Goal: Contribute content: Contribute content

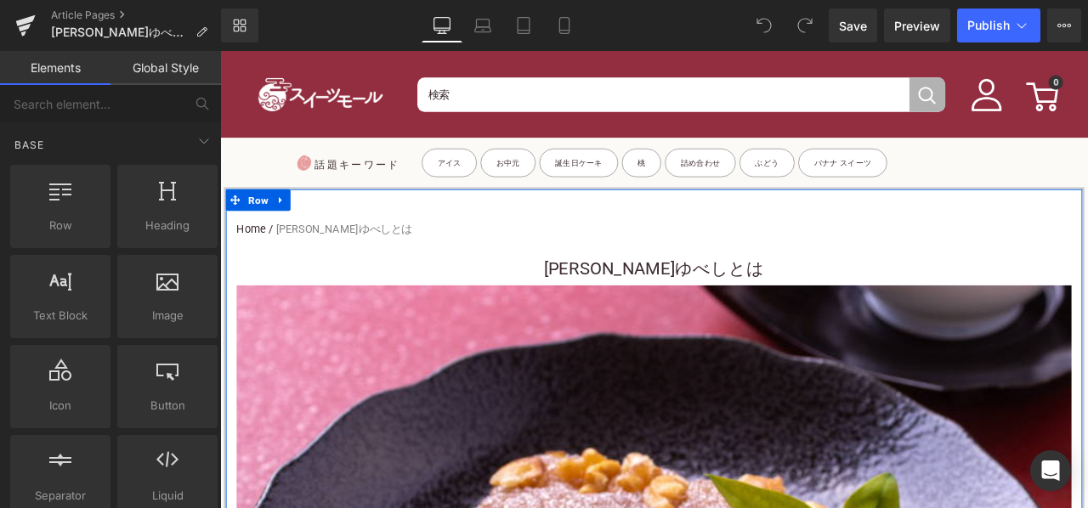
click at [591, 292] on h3 "くるみゆべしとは" at bounding box center [734, 310] width 989 height 38
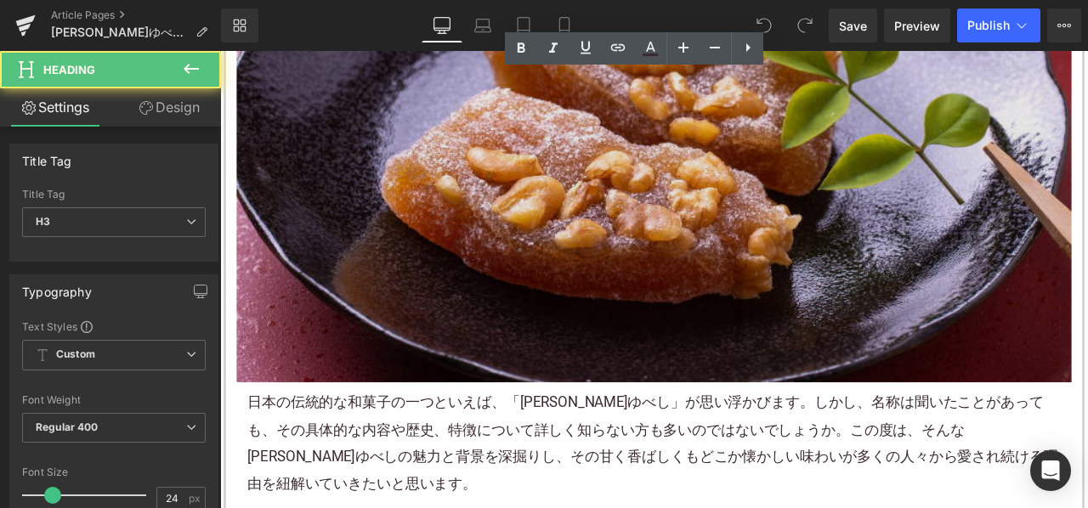
scroll to position [595, 0]
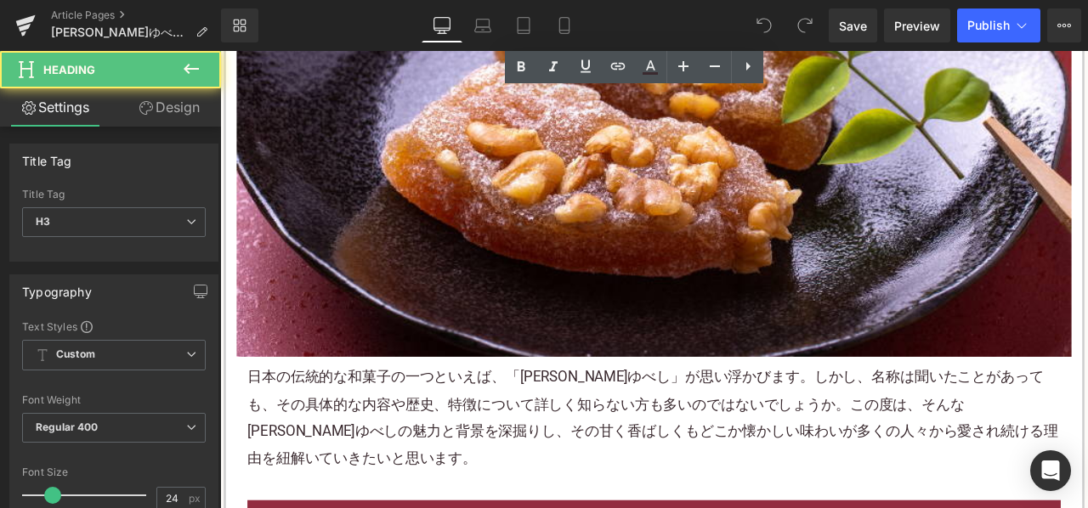
click at [448, 445] on p "日本の伝統的な 和菓子 の一つといえば、「 くるみ ゆべし」が思い浮かびます。しかし、名称は聞いたことがあっても、その具体的な内容や歴史、特徴について詳しく知…" at bounding box center [734, 485] width 964 height 127
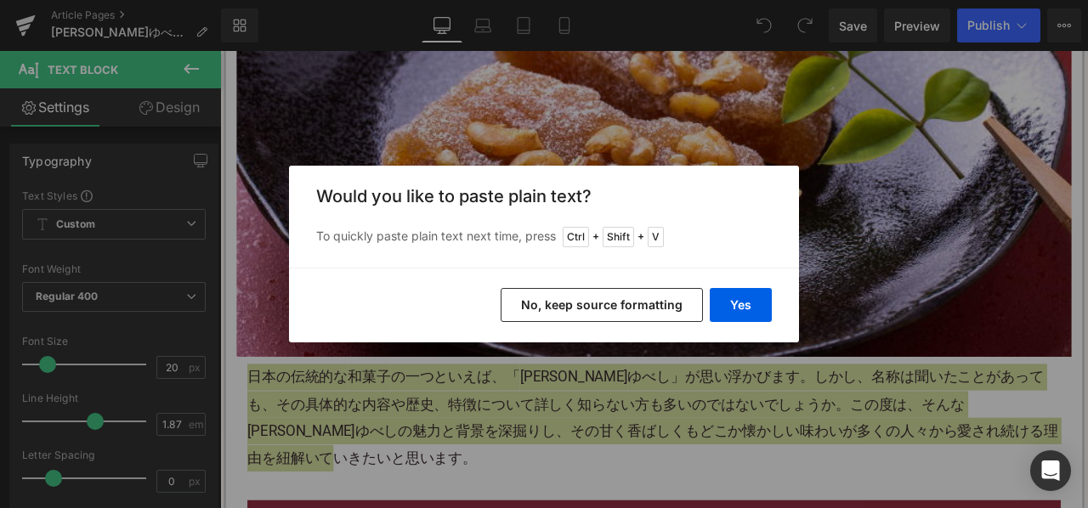
click at [555, 309] on button "No, keep source formatting" at bounding box center [602, 305] width 202 height 34
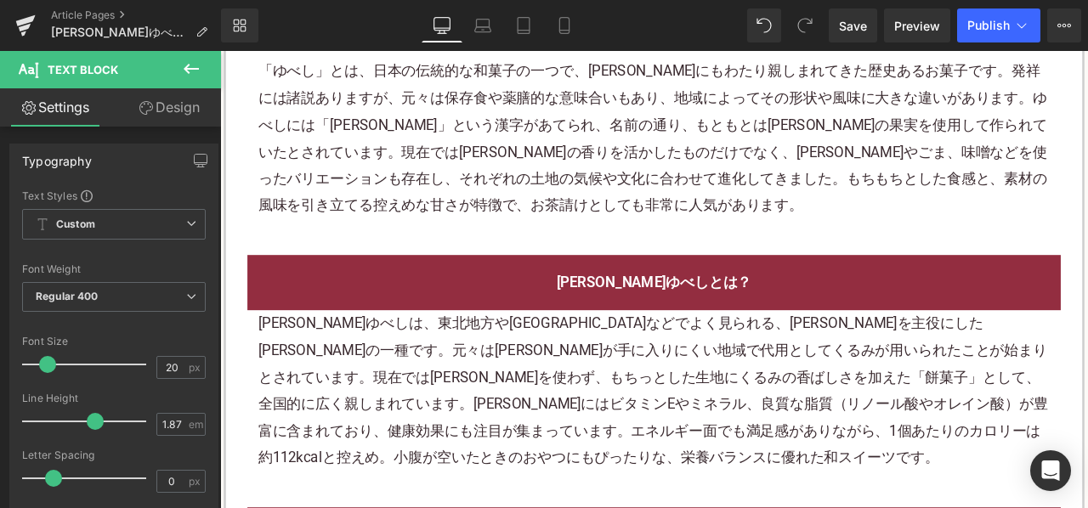
scroll to position [1020, 0]
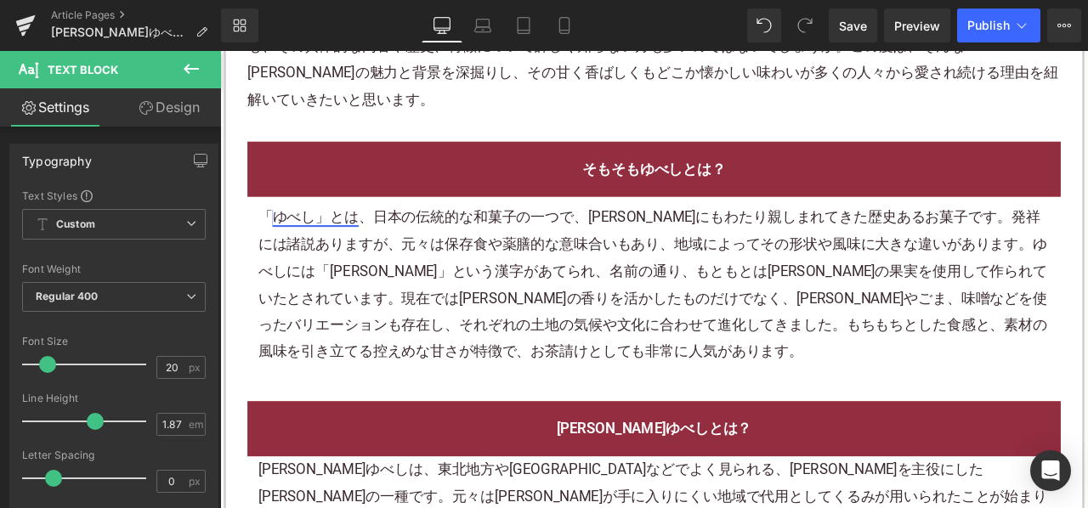
click at [324, 238] on link "ゆべし」とは" at bounding box center [333, 248] width 102 height 20
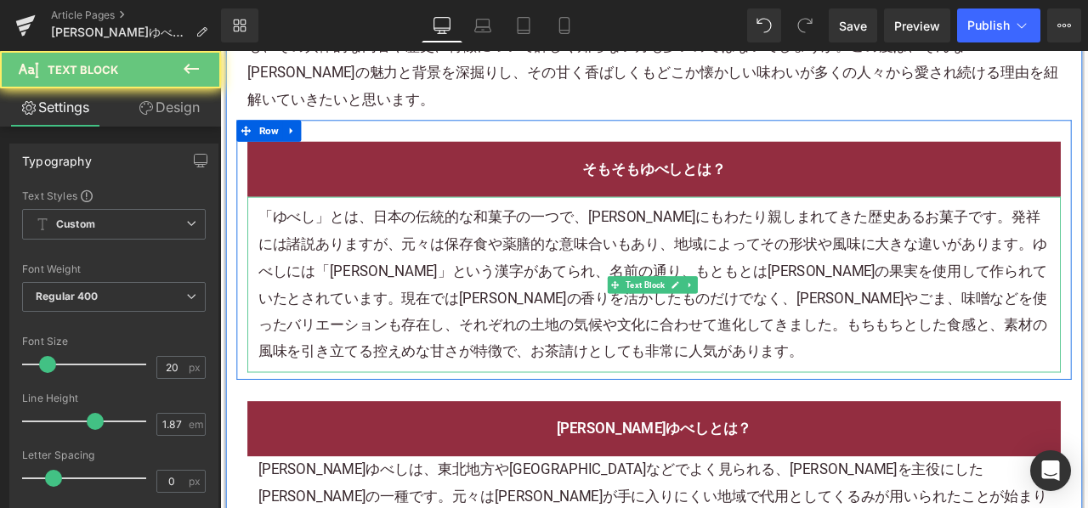
click at [426, 233] on p "「 ゆべし」とは 、日本の伝統的な 和菓子 の一つで、何世紀にもわたり親しまれてきた歴史ある お菓子 です。発祥には諸説ありますが、元々は保存食や薬膳的な意味…" at bounding box center [734, 328] width 938 height 190
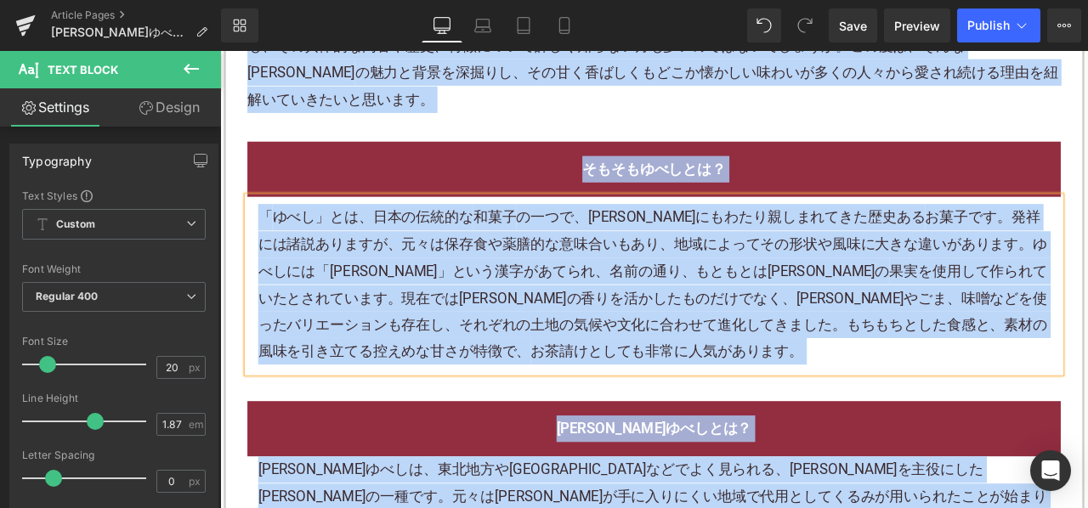
click at [521, 271] on p "「 ゆべし」とは 、日本の伝統的な 和菓子 の一つで、何世紀にもわたり親しまれてきた歴史ある お菓子 です。発祥には諸説ありますが、元々は保存食や薬膳的な意味…" at bounding box center [734, 328] width 938 height 190
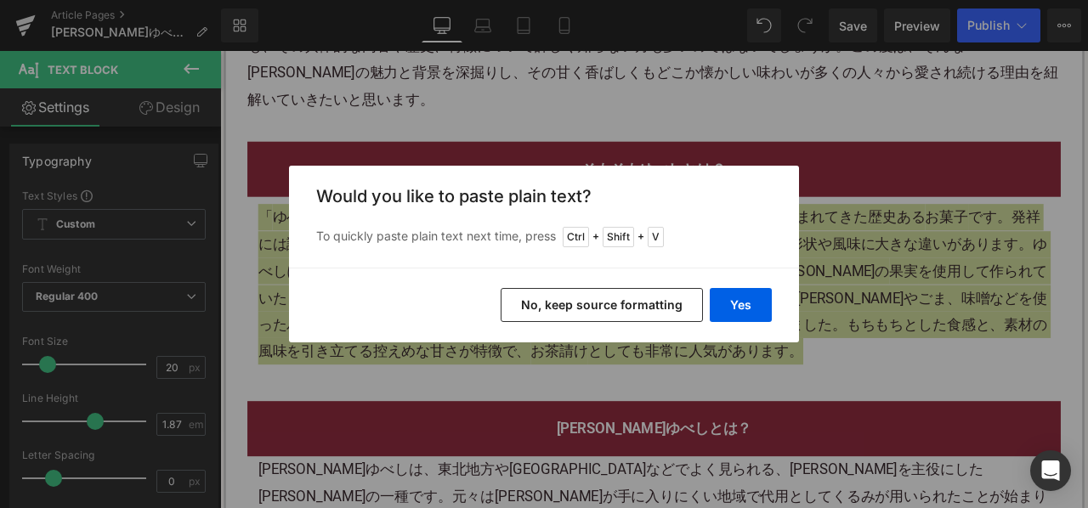
click at [556, 300] on button "No, keep source formatting" at bounding box center [602, 305] width 202 height 34
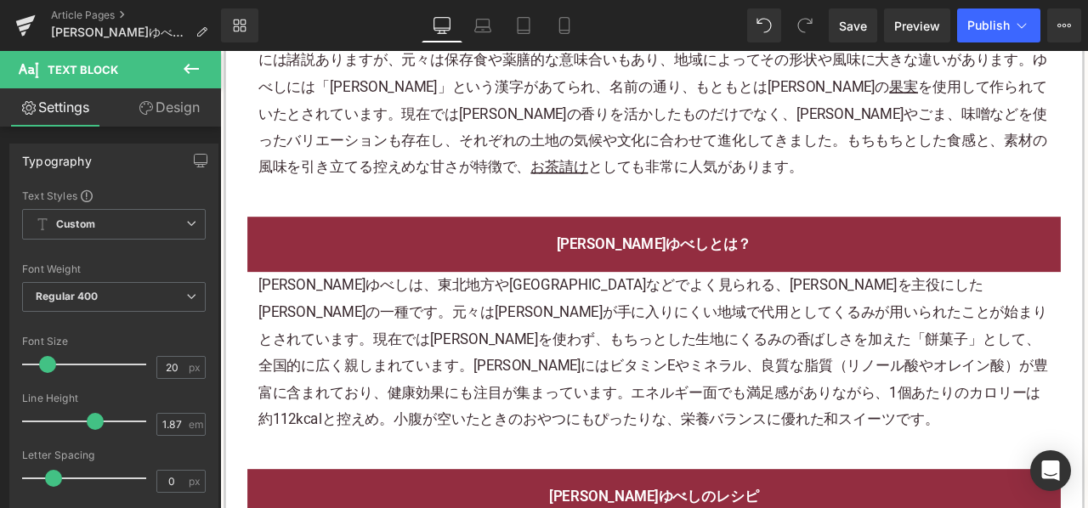
scroll to position [1275, 0]
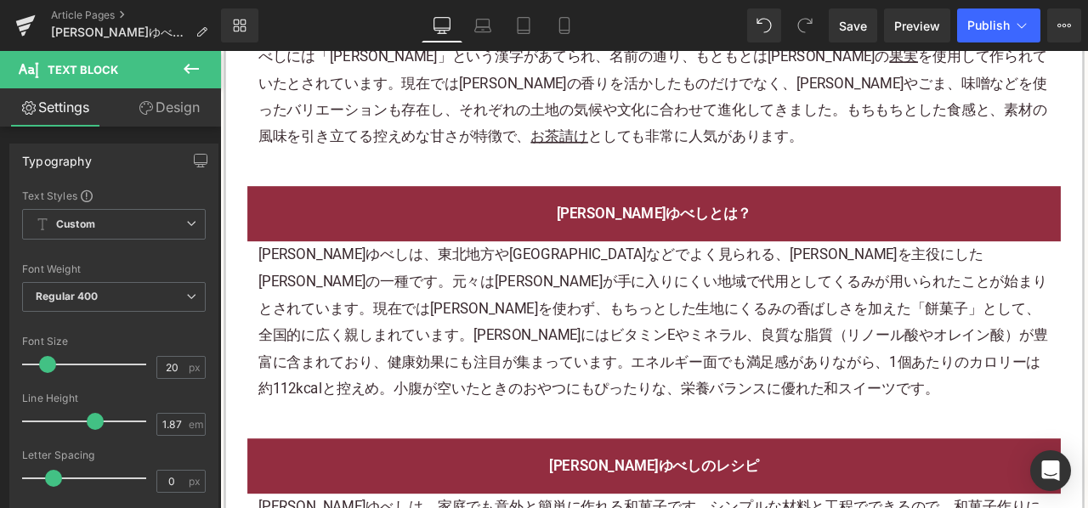
click at [392, 356] on p "くるみゆべしは、東北地方や北関東などでよく見られる、くるみを主役にしたゆべしの一種です。元々は柚子が手に入りにくい地域で代用としてくるみが用いられたことが始ま…" at bounding box center [734, 372] width 938 height 190
click at [399, 350] on p "くるみゆべしは、東北地方や北関東などでよく見られる、くるみを主役にしたゆべしの一種です。元々は柚子が手に入りにくい地域で代用としてくるみが用いられたことが始ま…" at bounding box center [734, 372] width 938 height 190
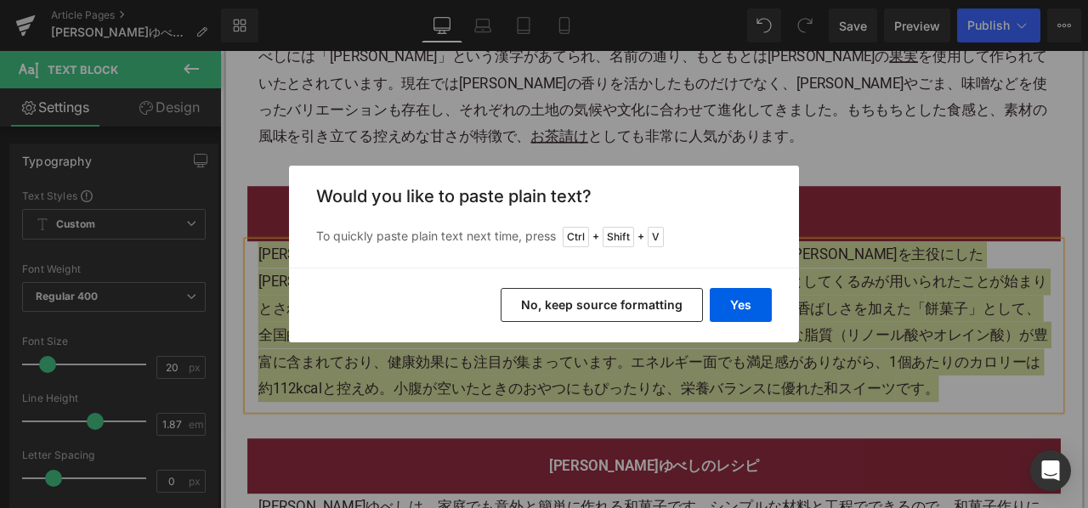
click at [530, 303] on button "No, keep source formatting" at bounding box center [602, 305] width 202 height 34
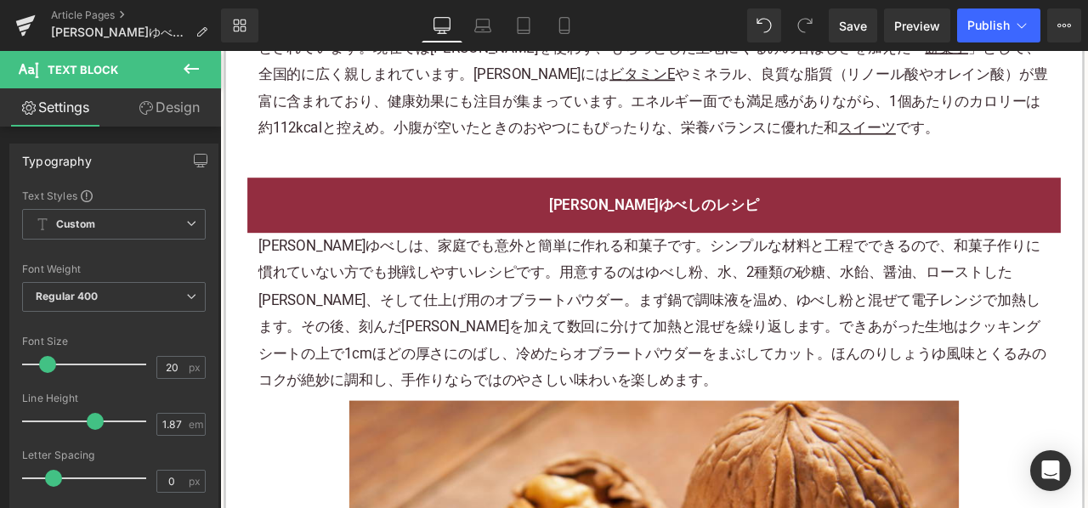
scroll to position [1615, 0]
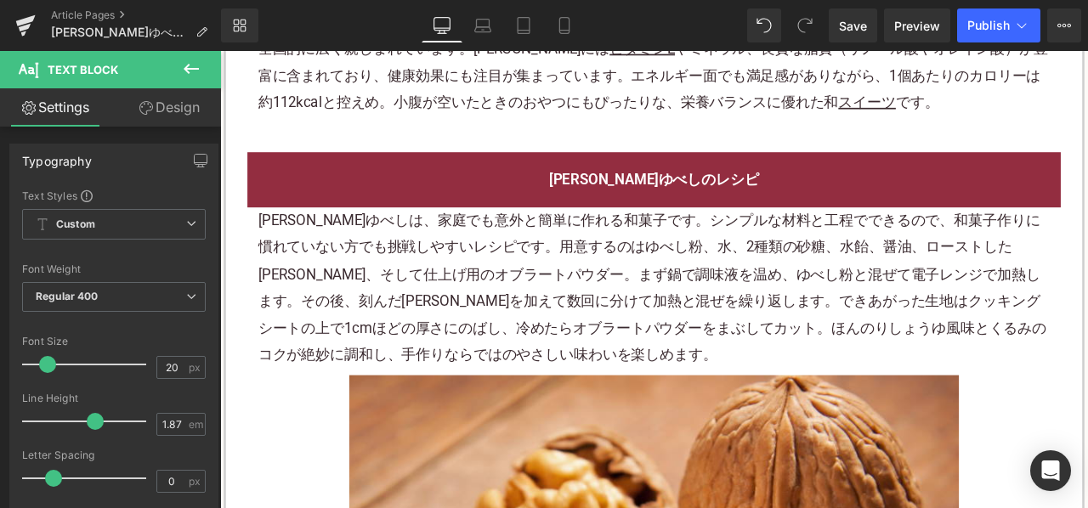
click at [431, 244] on p "くるみゆべしは、家庭でも意外と簡単に作れる和菓子です。シンプルな材料と工程でできるので、和菓子作りに慣れていない方でも挑戦しやすいレシピです。用意するのはゆべ…" at bounding box center [734, 331] width 938 height 190
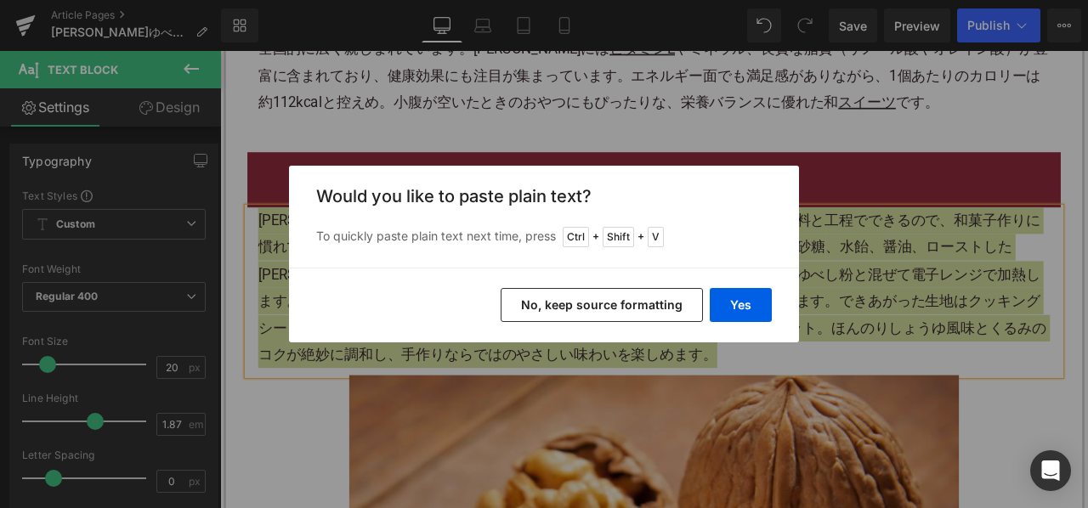
click at [591, 307] on button "No, keep source formatting" at bounding box center [602, 305] width 202 height 34
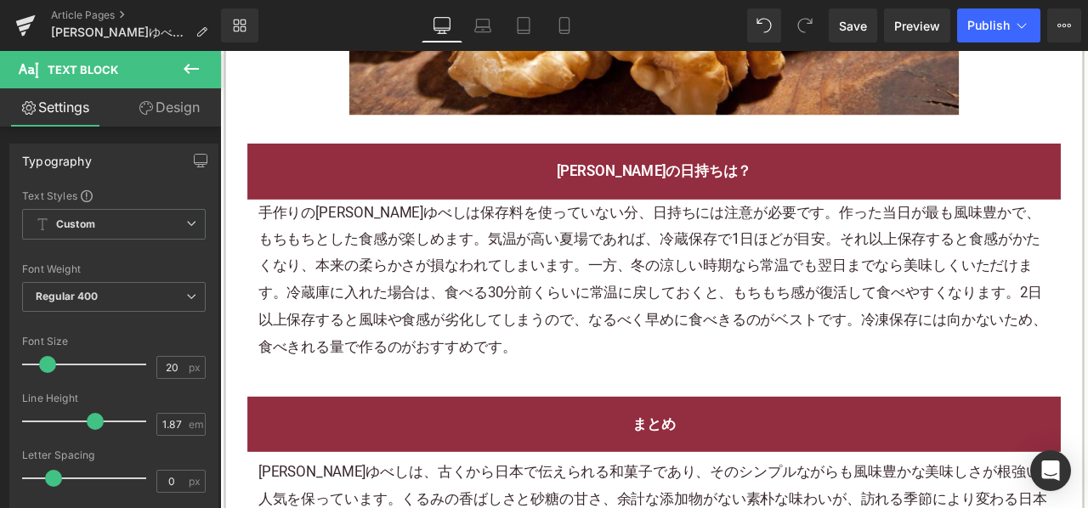
scroll to position [2549, 0]
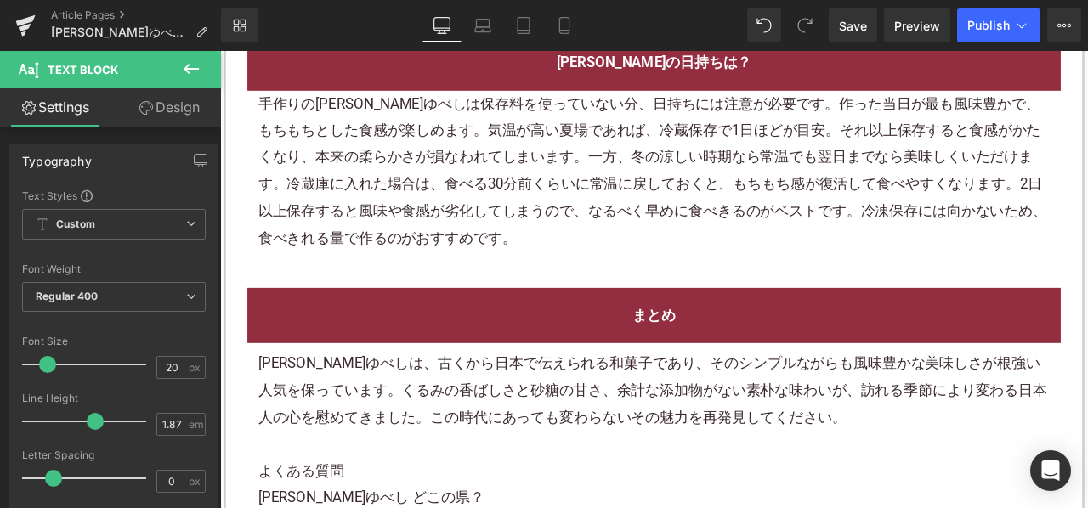
click at [495, 238] on p "手作りのくるみゆべしは保存料を使っていない分、日持ちには注意が必要です。作った当日が最も風味豊かで、もちもちとした食感が楽しめます。気温が高い夏場であれば、冷…" at bounding box center [734, 193] width 938 height 190
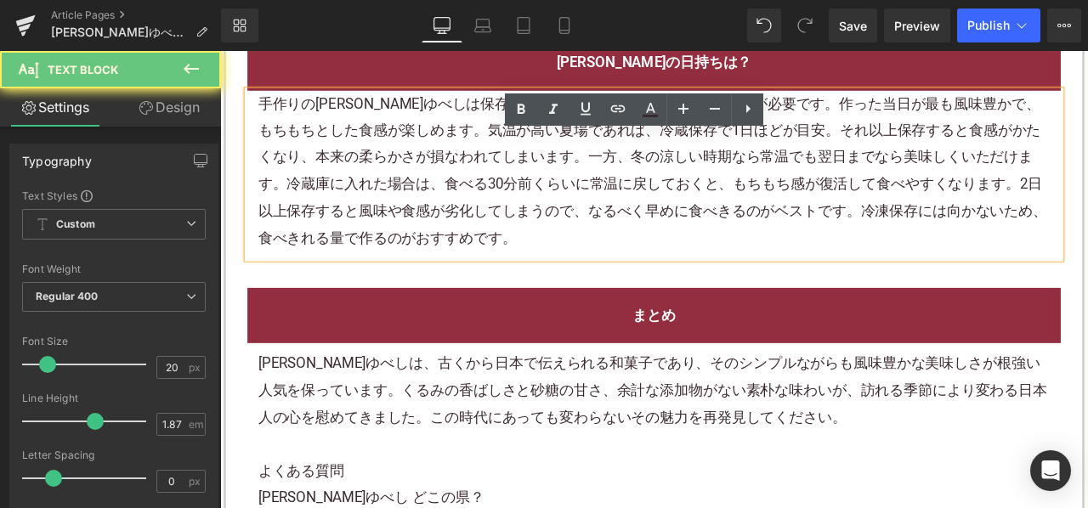
click at [474, 173] on p "手作りのくるみゆべしは保存料を使っていない分、日持ちには注意が必要です。作った当日が最も風味豊かで、もちもちとした食感が楽しめます。気温が高い夏場であれば、冷…" at bounding box center [734, 193] width 938 height 190
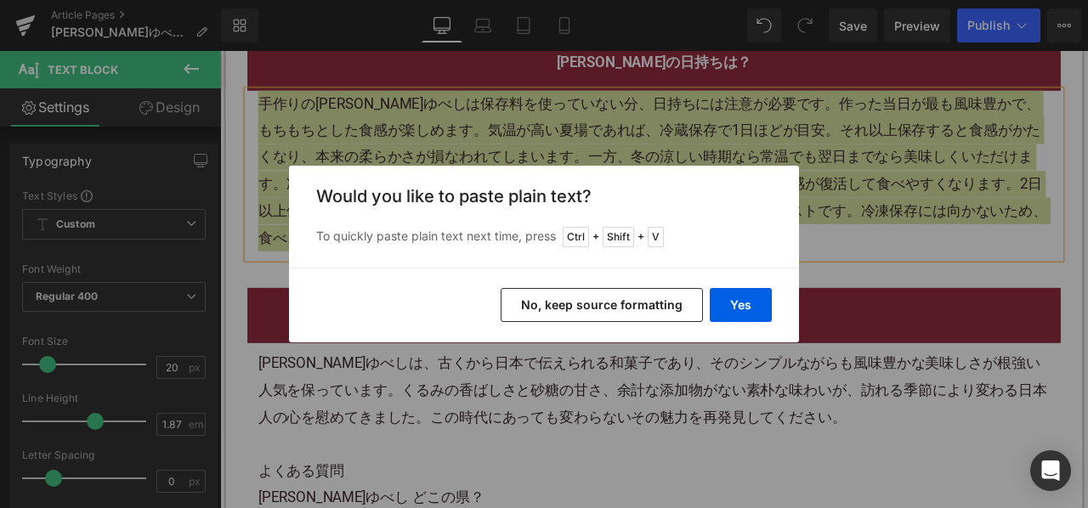
click at [550, 305] on button "No, keep source formatting" at bounding box center [602, 305] width 202 height 34
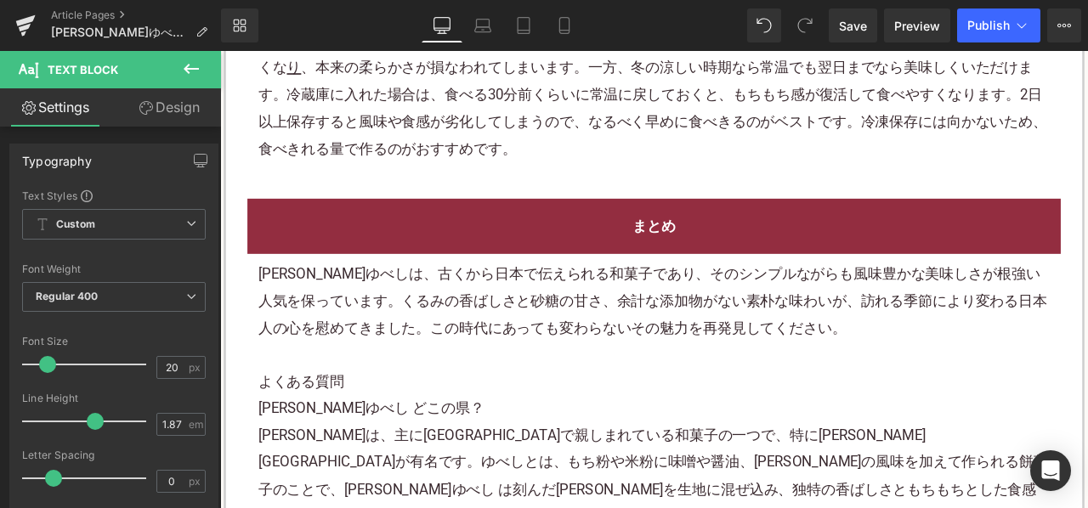
scroll to position [2804, 0]
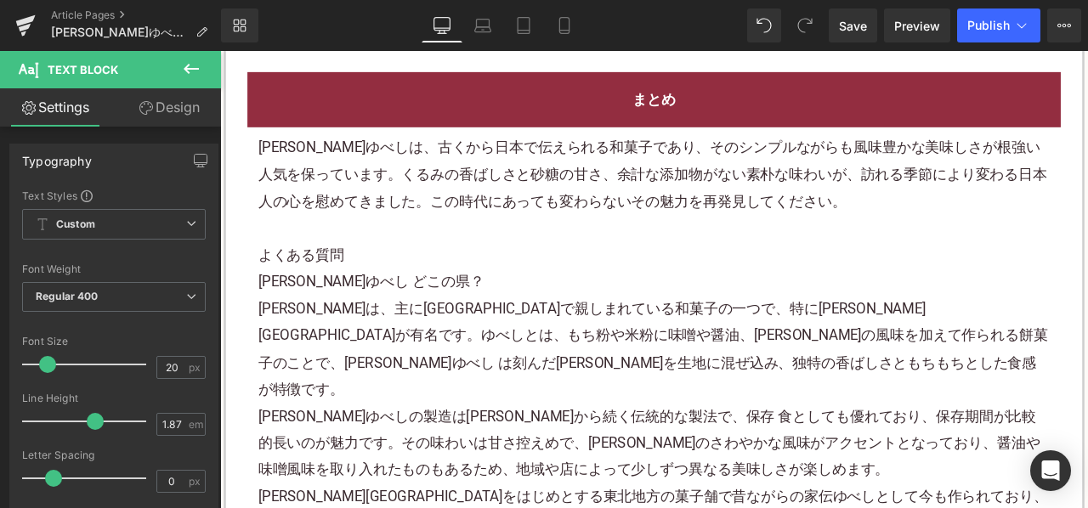
click at [442, 199] on p "くるみゆべしは、古くから日本で伝えられる和菓子であり、そのシンプルながらも風味豊かな美味しさが根強い人気を保っています。くるみの香ばしさと砂糖の甘さ、余計な添…" at bounding box center [734, 197] width 938 height 95
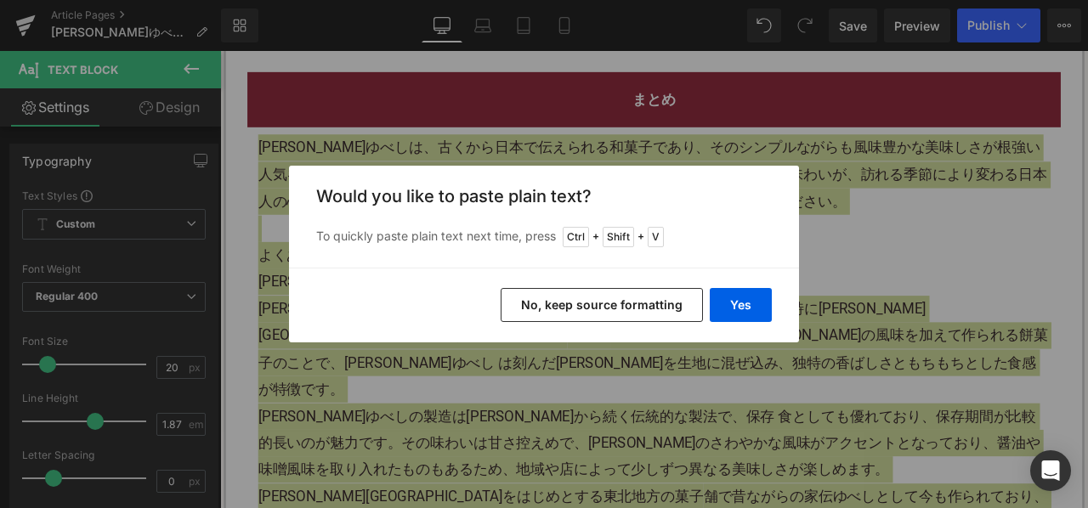
click at [520, 296] on button "No, keep source formatting" at bounding box center [602, 305] width 202 height 34
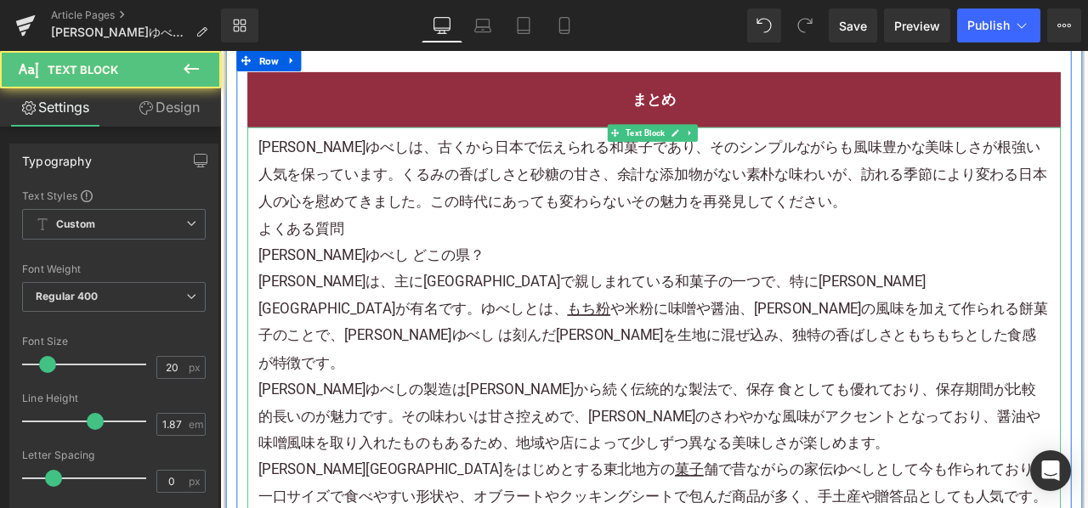
click at [880, 193] on p "くるみゆべしは、古くから日本で伝えられる和菓子であり、そのシンプルながらも風味豊かな美味しさが根強い人気を保っています。くるみの香ばしさと砂糖の甘さ、余計な添…" at bounding box center [734, 197] width 938 height 95
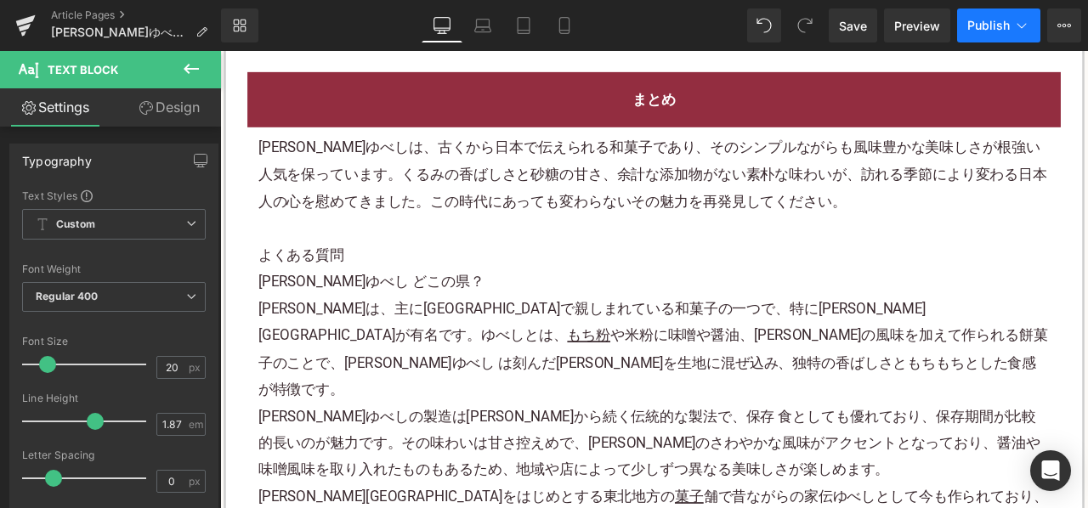
click at [1006, 25] on span "Publish" at bounding box center [988, 26] width 42 height 14
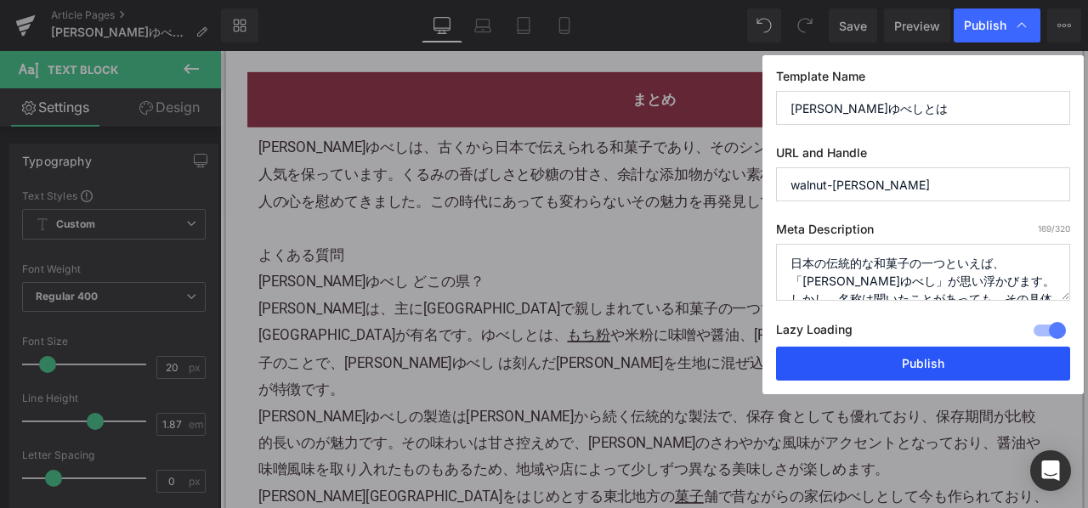
click at [831, 354] on button "Publish" at bounding box center [923, 364] width 294 height 34
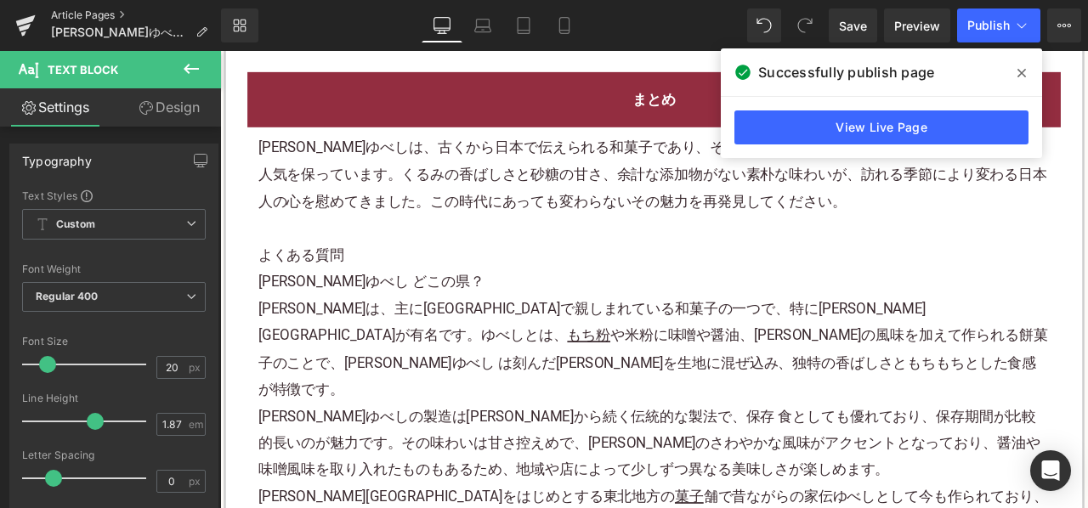
click at [102, 13] on link "Article Pages" at bounding box center [136, 15] width 170 height 14
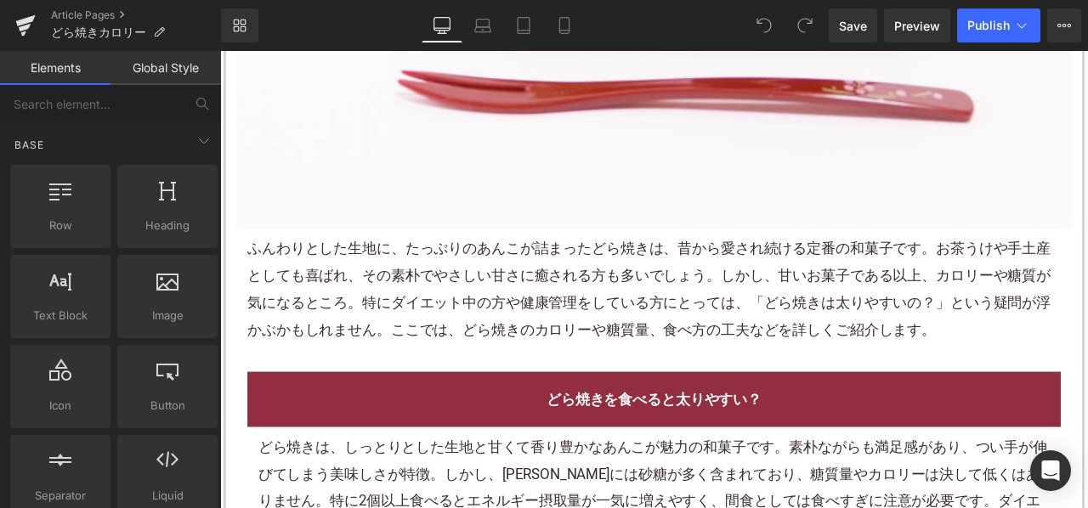
scroll to position [765, 0]
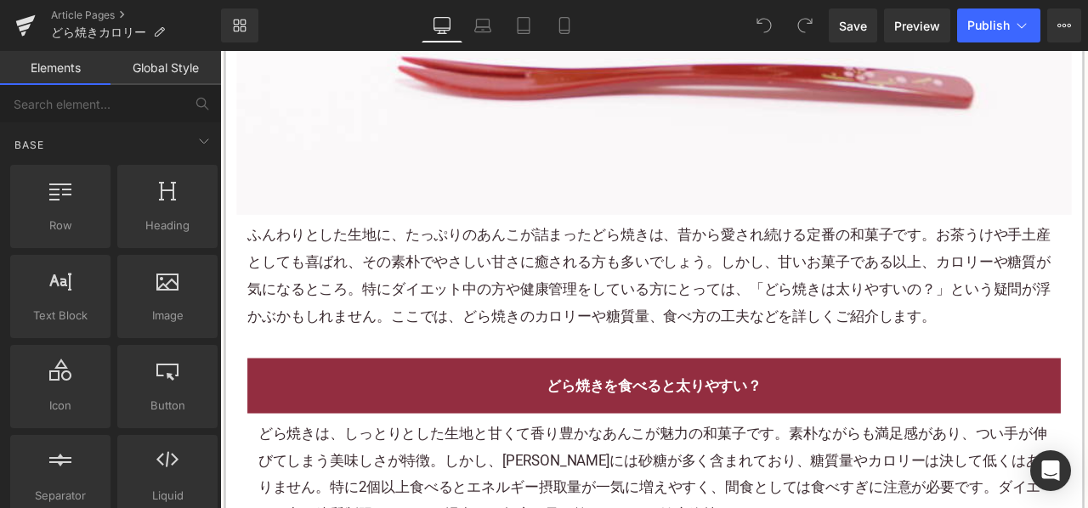
click at [492, 280] on p "ふんわりとした生地に、たっぷりの あんこ が詰まったどら焼きは、昔から愛され続ける定番の 和菓子 です。お茶うけや手土産としても喜ばれ、その素朴でやさしい甘さ…" at bounding box center [734, 316] width 964 height 127
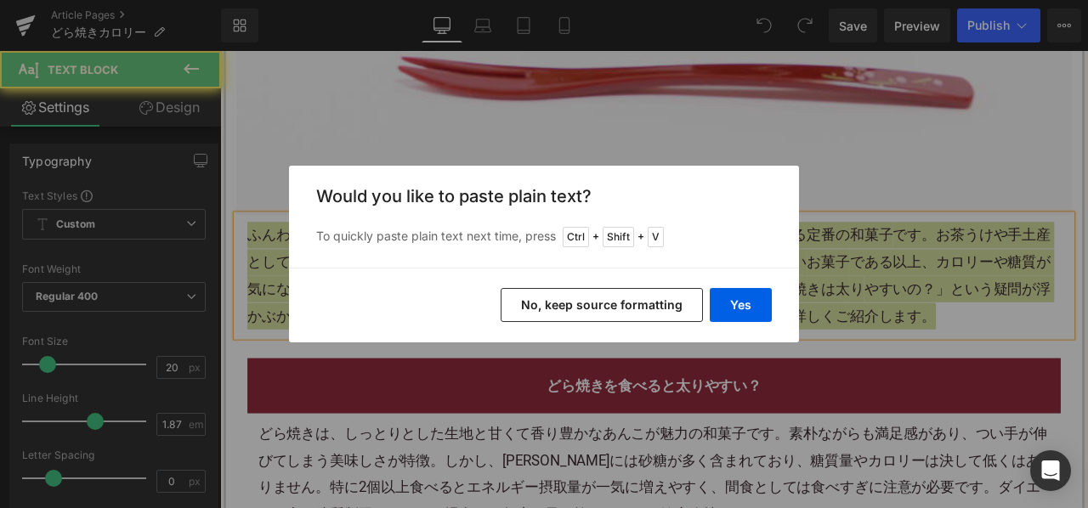
click at [547, 310] on button "No, keep source formatting" at bounding box center [602, 305] width 202 height 34
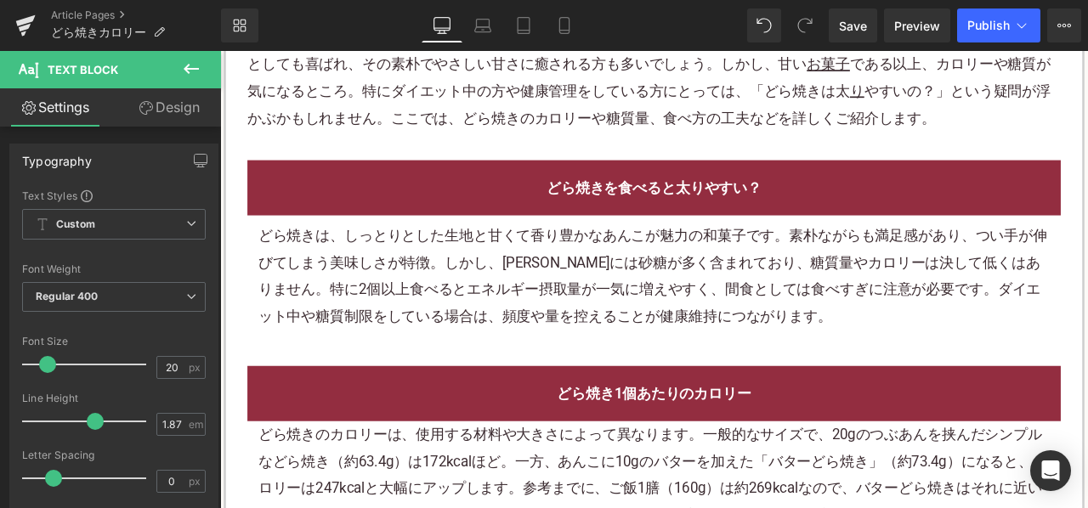
scroll to position [1190, 0]
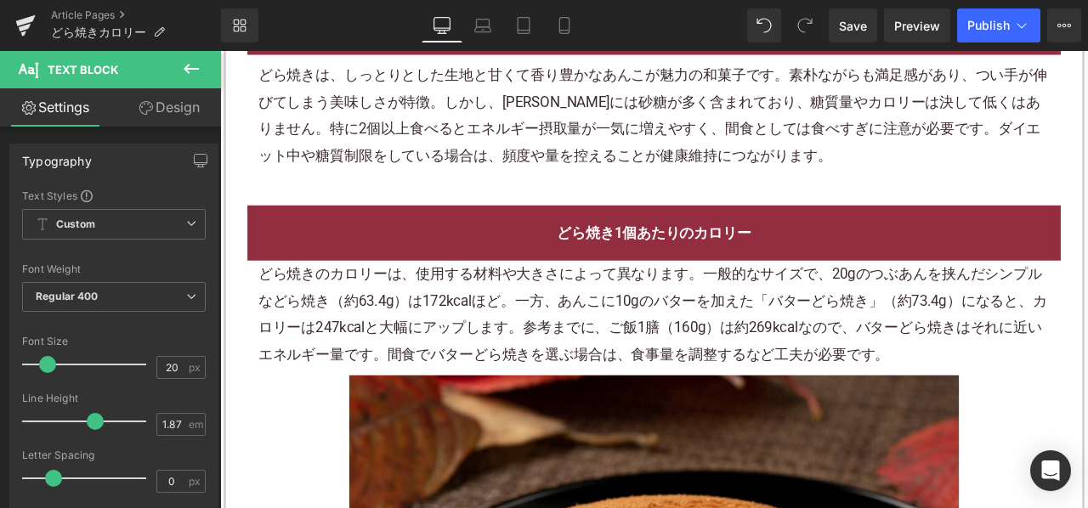
click at [477, 180] on p "どら焼きは、しっとりとした生地と甘くて香り豊かなあんこが魅力の 和菓子 です。素朴ながらも満足感があり、つい手が伸びてしまう美味しさが特徴。しかし、あんこには…" at bounding box center [734, 127] width 938 height 127
click at [470, 139] on p "どら焼きは、しっとりとした生地と甘くて香り豊かなあんこが魅力の 和菓子 です。素朴ながらも満足感があり、つい手が伸びてしまう美味しさが特徴。しかし、あんこには…" at bounding box center [734, 127] width 938 height 127
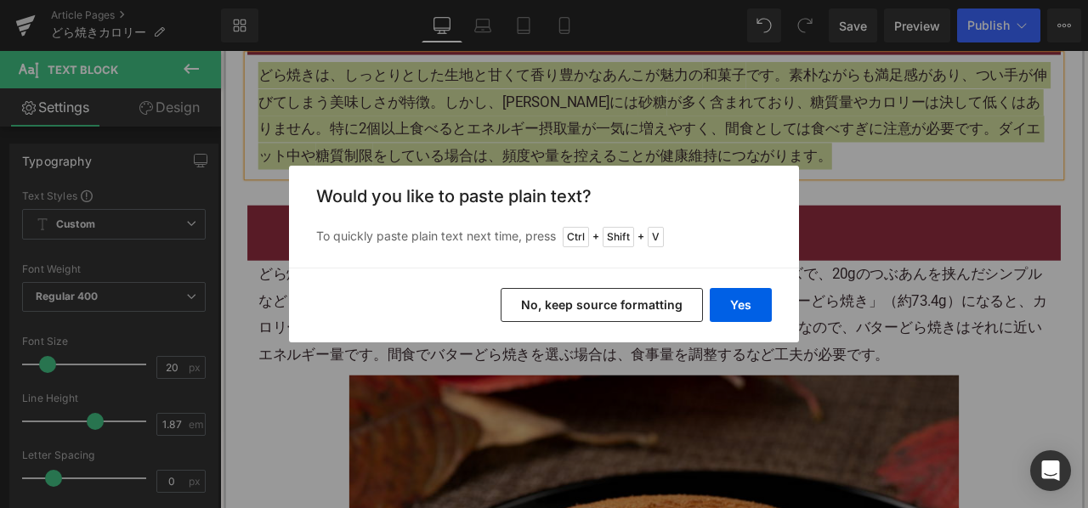
click at [530, 308] on button "No, keep source formatting" at bounding box center [602, 305] width 202 height 34
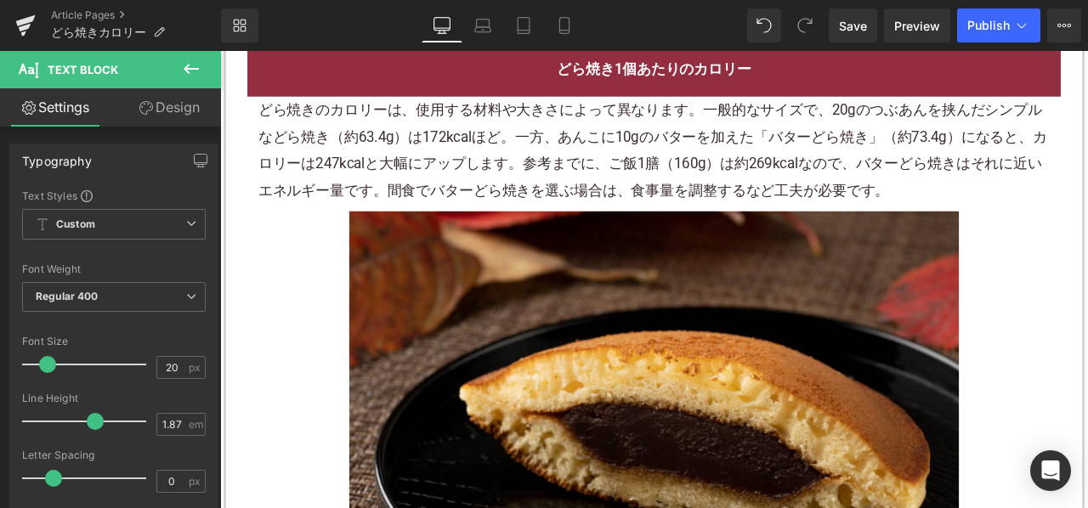
click at [533, 159] on p "どら焼きのカロリーは、使用する材料や大きさによって異なります。一般的なサイズで、20gのつぶあんを挟 ん だシンプルなどら 焼き （約63.4g）は172kc…" at bounding box center [734, 168] width 938 height 127
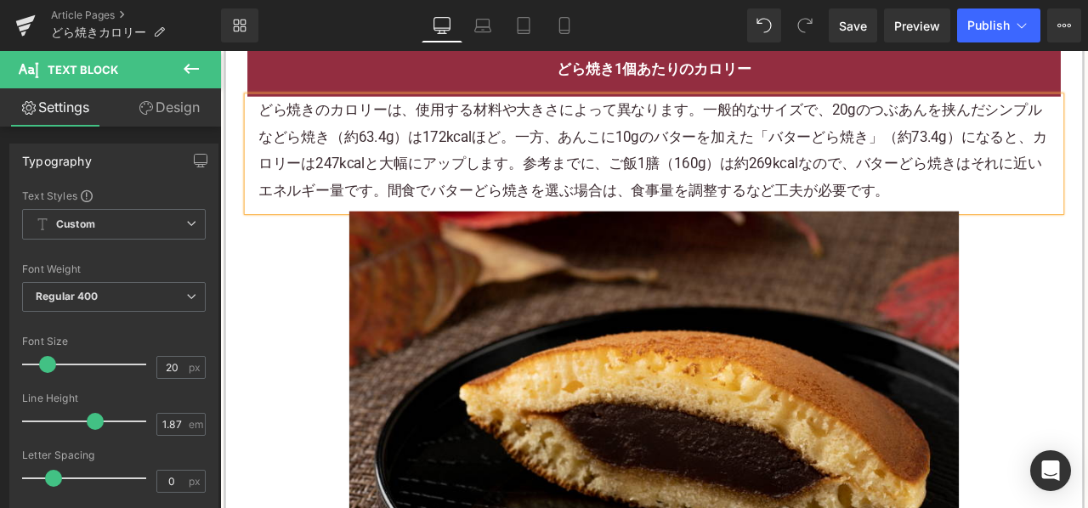
scroll to position [1360, 0]
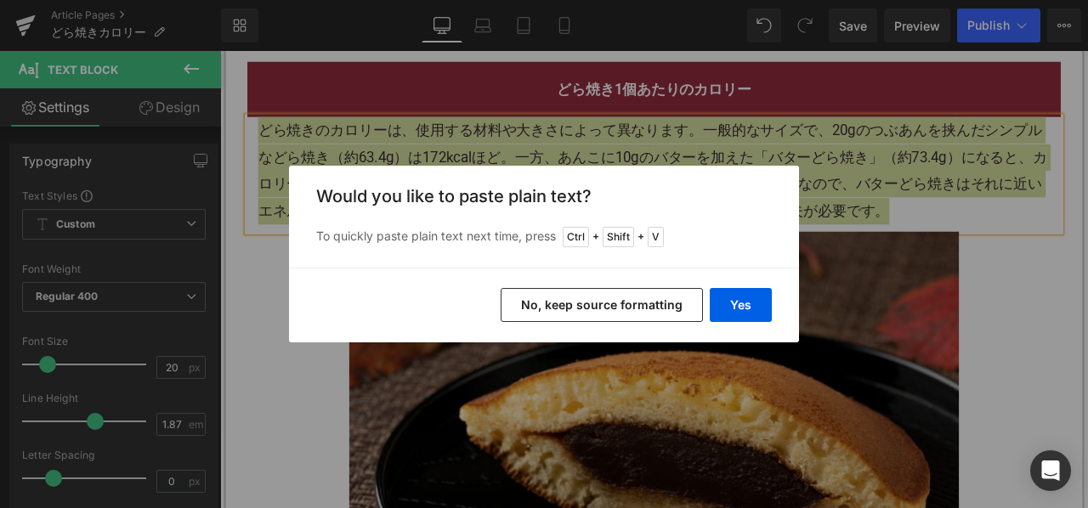
click at [574, 307] on button "No, keep source formatting" at bounding box center [602, 305] width 202 height 34
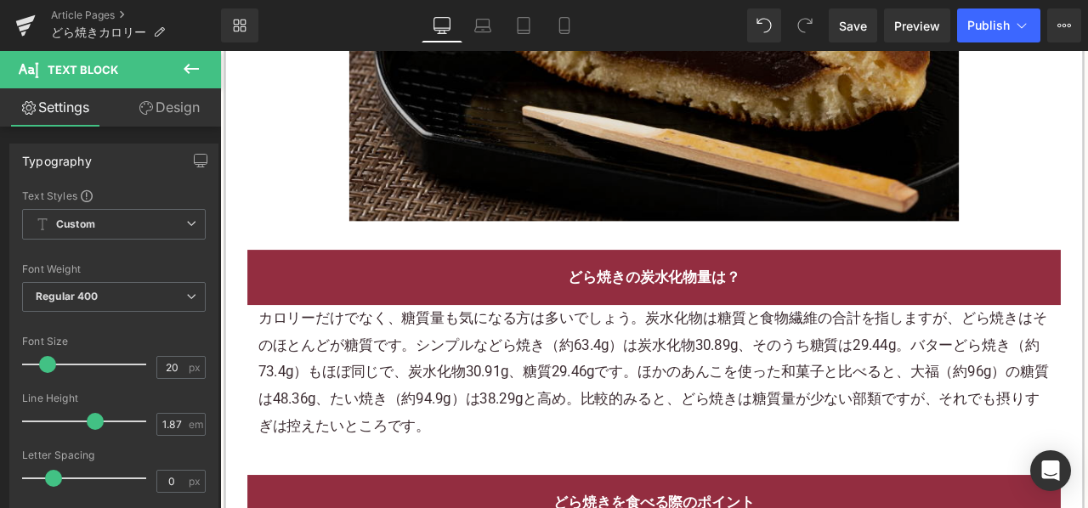
scroll to position [1955, 0]
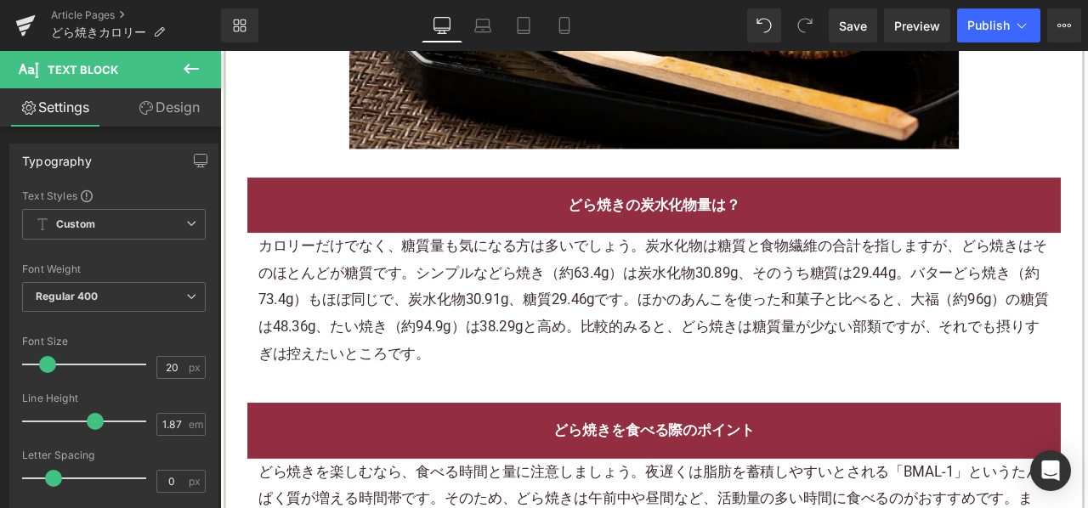
click at [370, 291] on p "カロリーだけでなく、糖質量も気になる方は多いでしょう。炭水化物は糖質と 食物繊維 の合計を指しますが、どら焼きはそのほとんどが糖質です。シンプルなどら焼き（約…" at bounding box center [734, 346] width 938 height 159
click at [379, 298] on p "カロリーだけでなく、糖質量も気になる方は多いでしょう。炭水化物は糖質と 食物繊維 の合計を指しますが、どら焼きはそのほとんどが糖質です。シンプルなどら焼き（約…" at bounding box center [734, 346] width 938 height 159
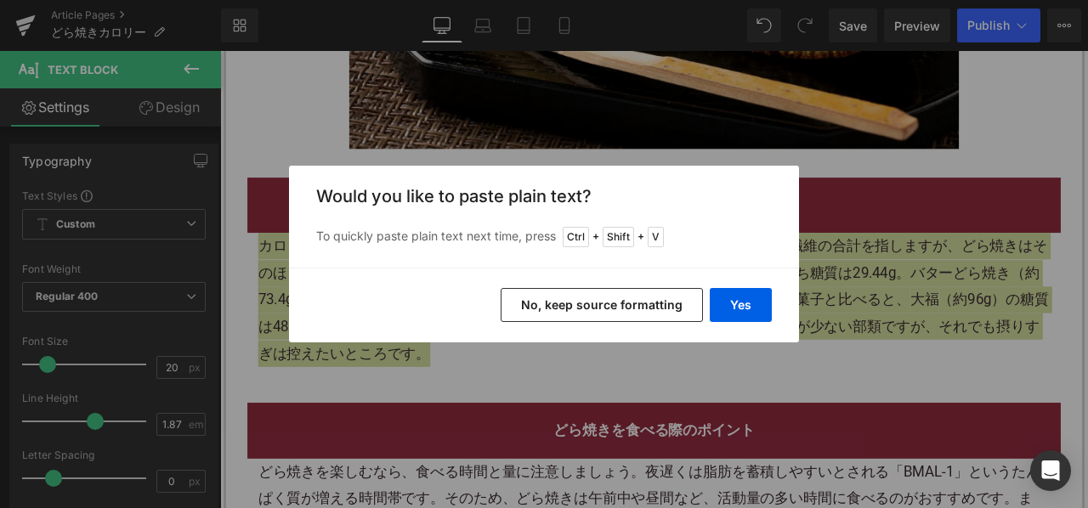
click at [549, 308] on button "No, keep source formatting" at bounding box center [602, 305] width 202 height 34
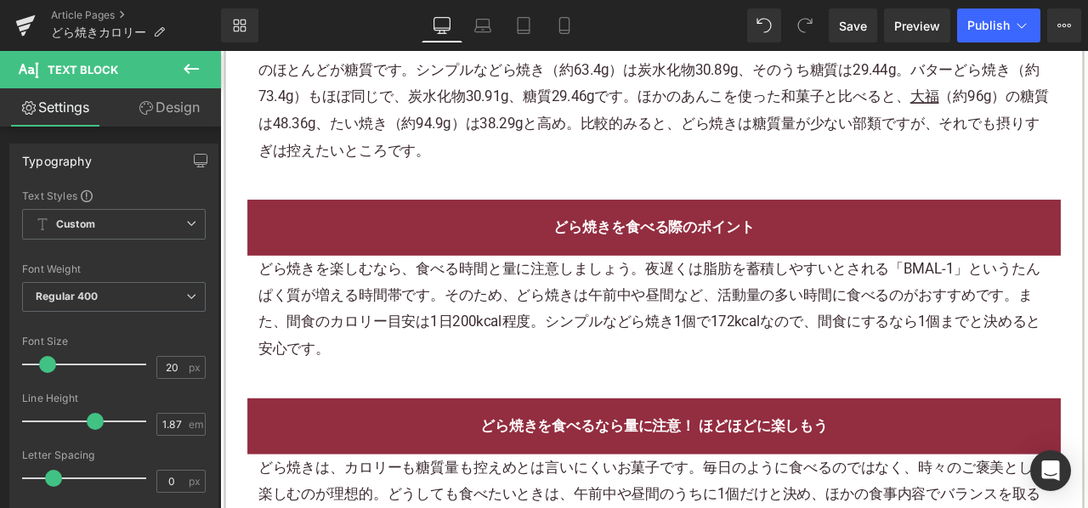
scroll to position [2295, 0]
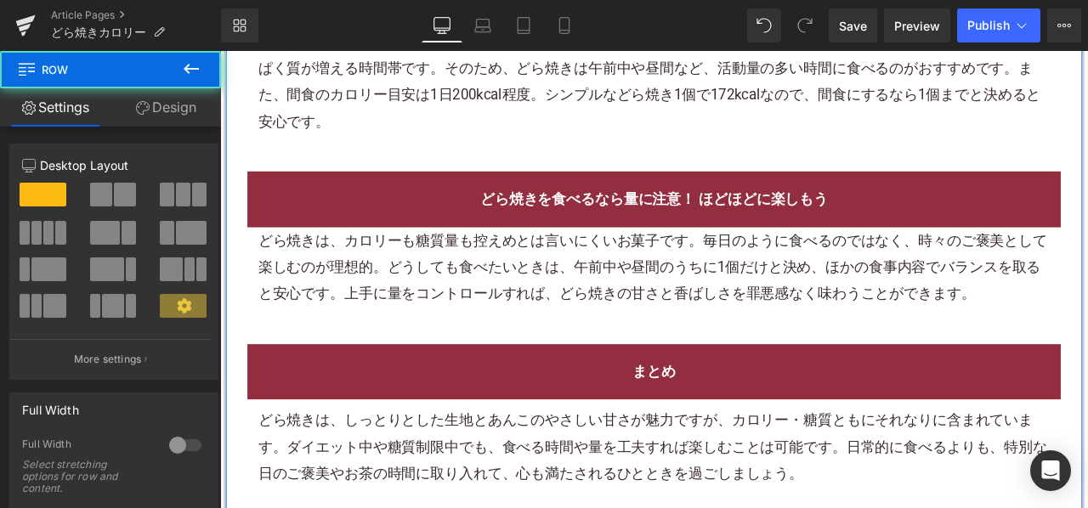
click at [445, 318] on p "どら焼きは、 カロリーも 糖質量も控えめとは言いにくい お菓子 です。毎日のように食べるのではなく、時々のご褒美として楽しむのが理想的。どうしても食べたいとき…" at bounding box center [734, 307] width 938 height 95
click at [460, 315] on p "どら焼きは、 カロリーも 糖質量も控えめとは言いにくい お菓子 です。毎日のように食べるのではなく、時々のご褒美として楽しむのが理想的。どうしても食べたいとき…" at bounding box center [734, 307] width 938 height 95
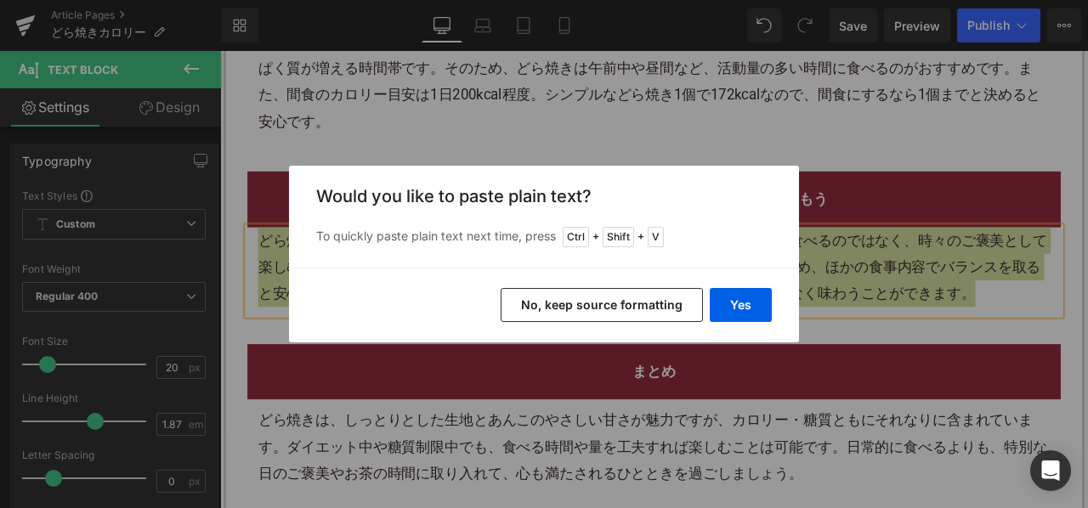
click at [524, 305] on button "No, keep source formatting" at bounding box center [602, 305] width 202 height 34
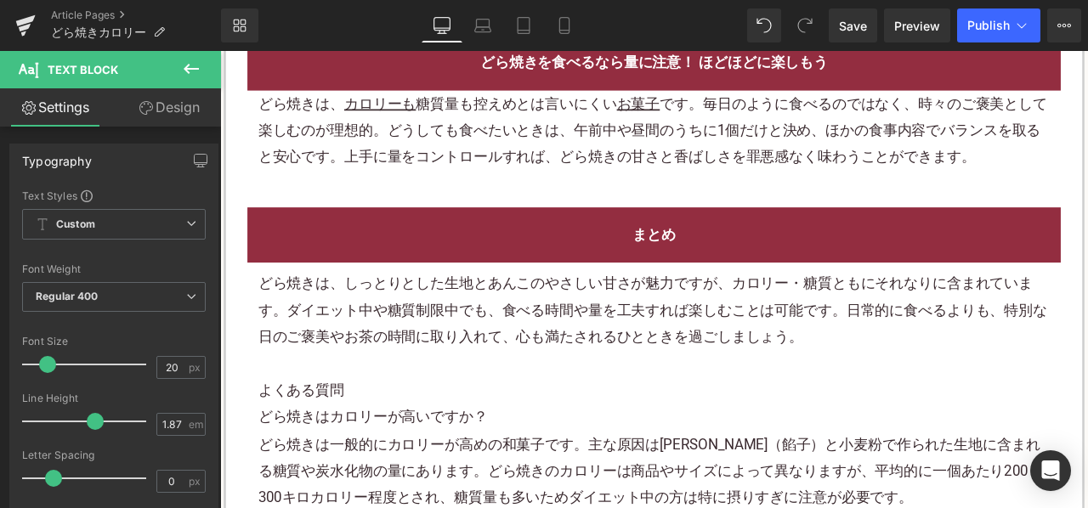
scroll to position [2634, 0]
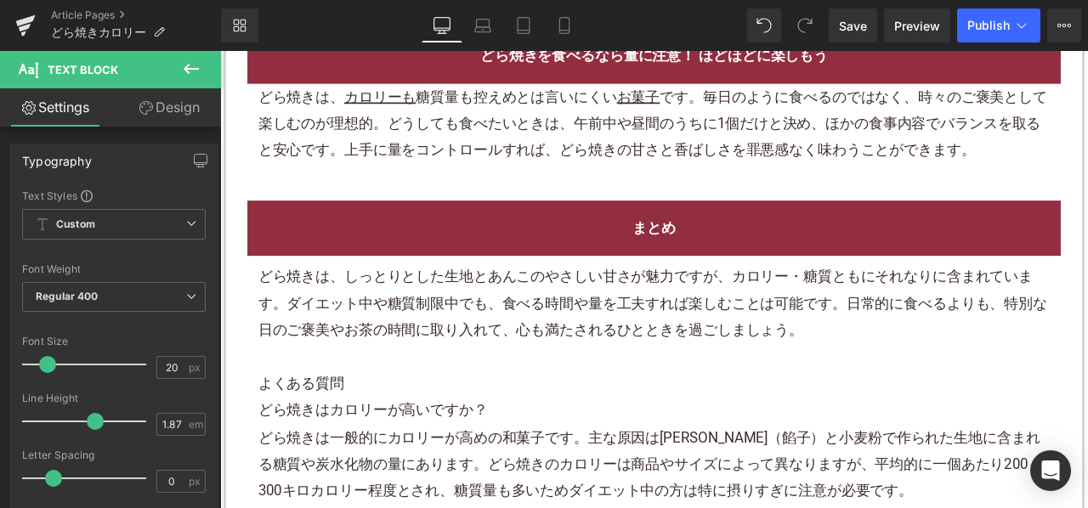
click at [530, 339] on p "どら焼きは、しっとりとした生地とあんこのやさしい甘さが魅力ですが、カロリー・糖質ともにそれなりに含まれています。ダイエット中や糖質制限中でも、食べる時間や量を…" at bounding box center [734, 350] width 938 height 95
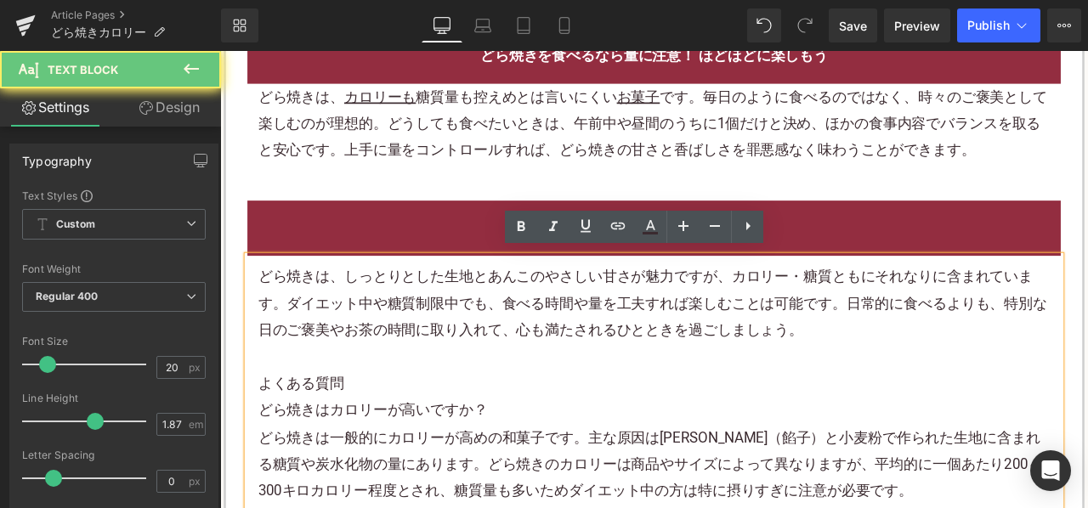
click at [530, 339] on p "どら焼きは、しっとりとした生地とあんこのやさしい甘さが魅力ですが、カロリー・糖質ともにそれなりに含まれています。ダイエット中や糖質制限中でも、食べる時間や量を…" at bounding box center [734, 350] width 938 height 95
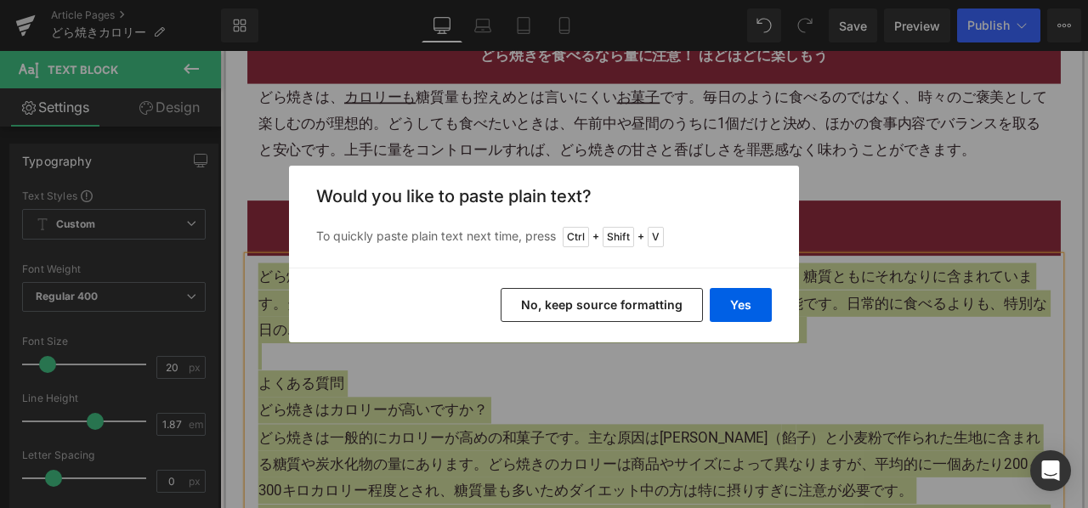
click at [566, 313] on button "No, keep source formatting" at bounding box center [602, 305] width 202 height 34
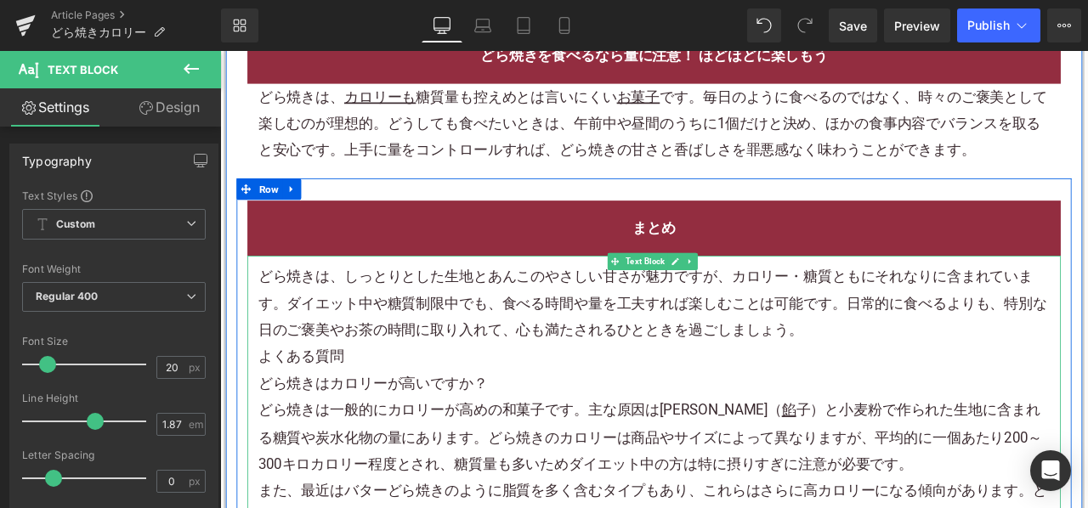
click at [929, 376] on p "どら焼きは、しっとりとした生地とあんこのやさしい甘さが魅力ですが、カロリー・糖質ともにそれなりに含まれています。ダイエット中や 糖質制限 中でも、食べる時間や…" at bounding box center [734, 350] width 938 height 95
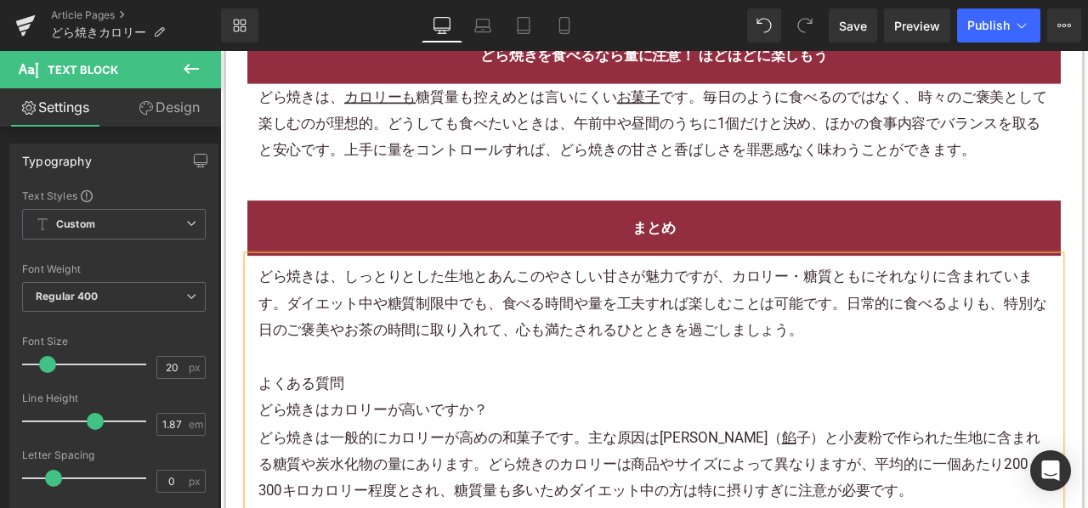
scroll to position [3059, 0]
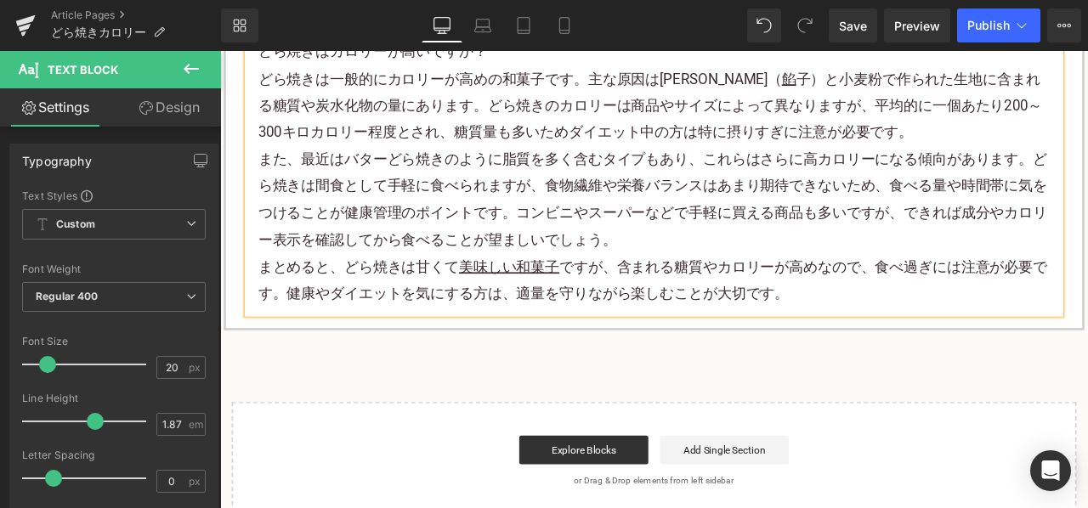
click at [1042, 133] on p "どら焼きは一般的にカロリーが高めの 和菓子 です。主な原因は甘いあんこ（ 餡 子）と 小麦粉 で作られた生地に含まれる糖質や炭水化物の量にあります。どら焼きの…" at bounding box center [734, 116] width 938 height 95
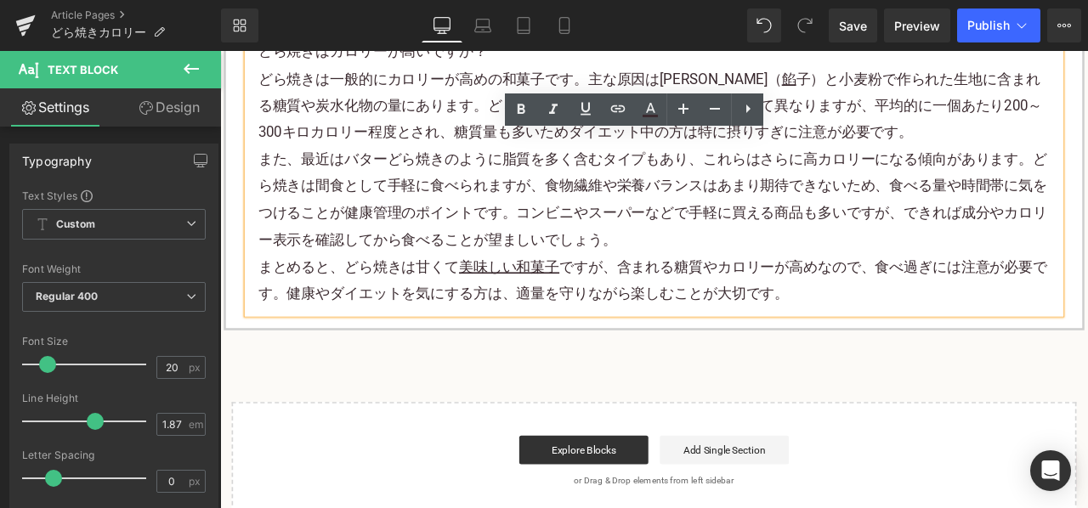
click at [1003, 305] on p "まとめると、どら焼きは甘くて 美味しい和菓子 ですが、含まれる糖質やカロリーが高めなので、食べ過ぎには注意が必要です。健康やダイエットを気にする方は、適量を守…" at bounding box center [734, 323] width 938 height 64
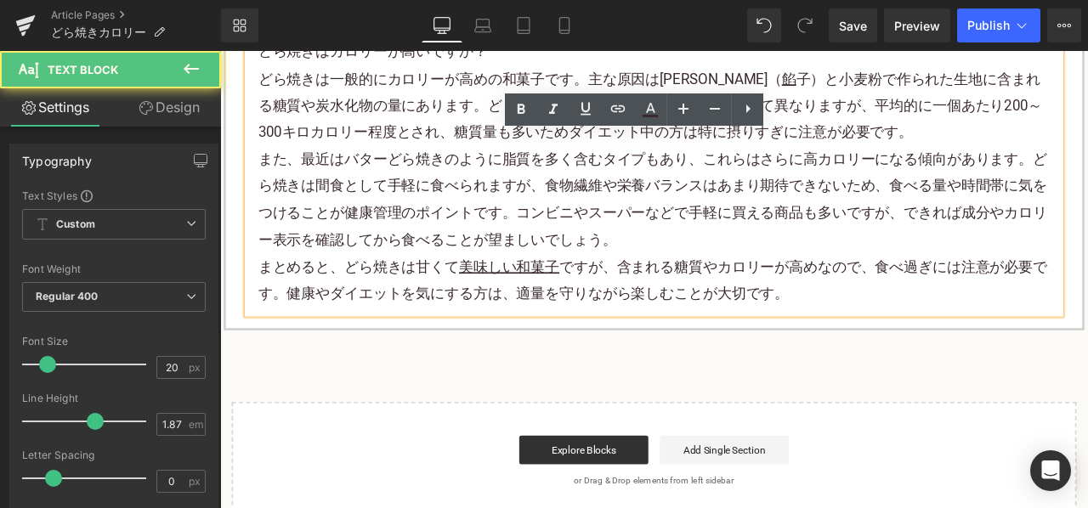
click at [991, 325] on p "まとめると、どら焼きは甘くて 美味しい和菓子 ですが、含まれる糖質やカロリーが高めなので、食べ過ぎには注意が必要です。健康やダイエットを気にする方は、適量を守…" at bounding box center [734, 323] width 938 height 64
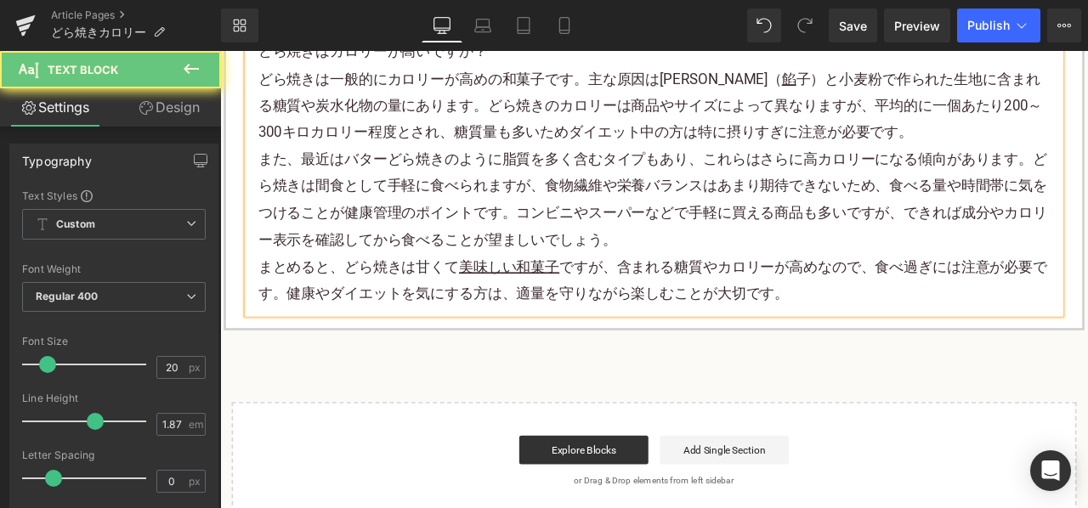
scroll to position [2889, 0]
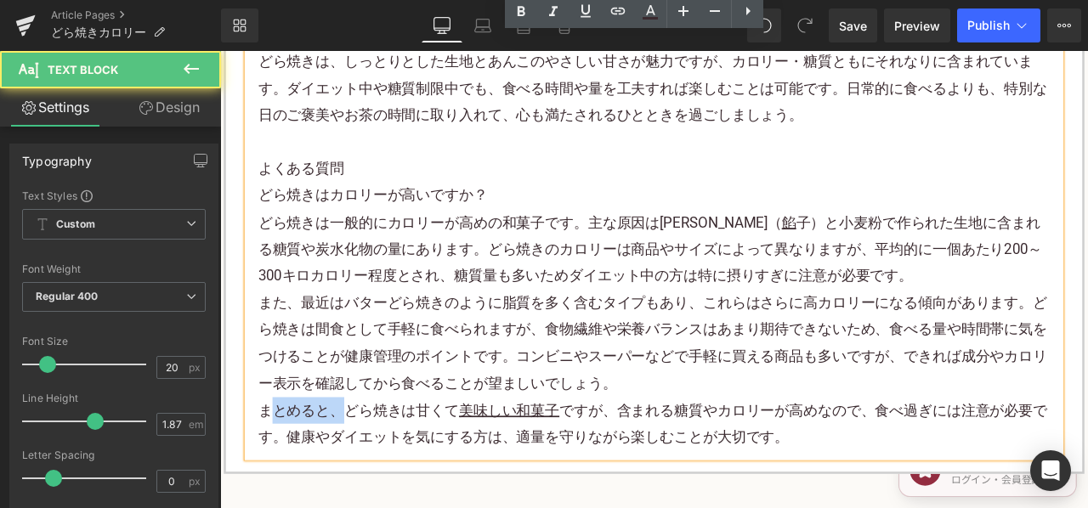
drag, startPoint x: 367, startPoint y: 484, endPoint x: 275, endPoint y: 479, distance: 91.9
click at [275, 479] on p "まとめると、どら焼きは甘くて 美味しい和菓子 ですが、含まれる糖質やカロリーが高めなので、食べ過ぎには注意が必要です。健康やダイエットを気にする方は、適量を守…" at bounding box center [734, 493] width 938 height 64
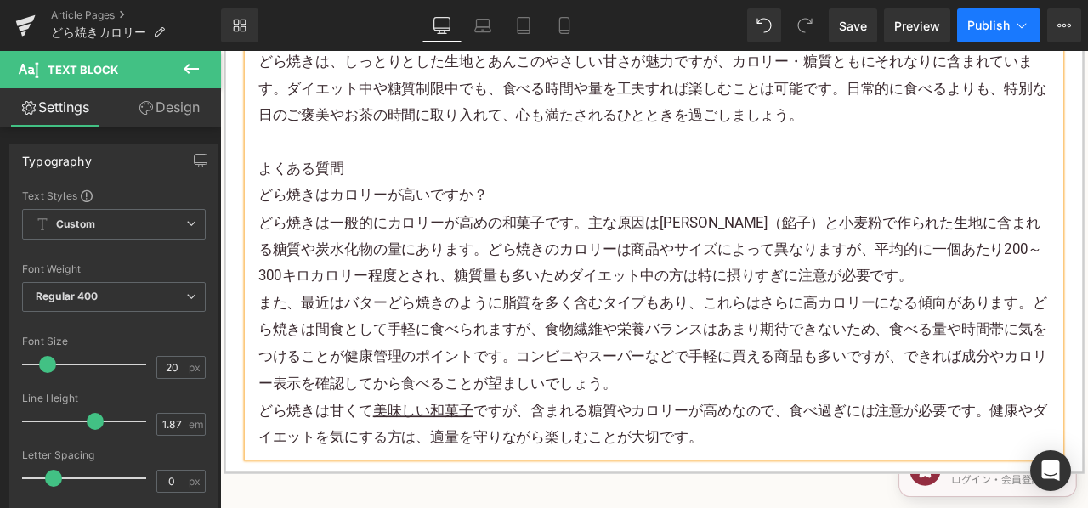
click at [977, 36] on button "Publish" at bounding box center [998, 25] width 83 height 34
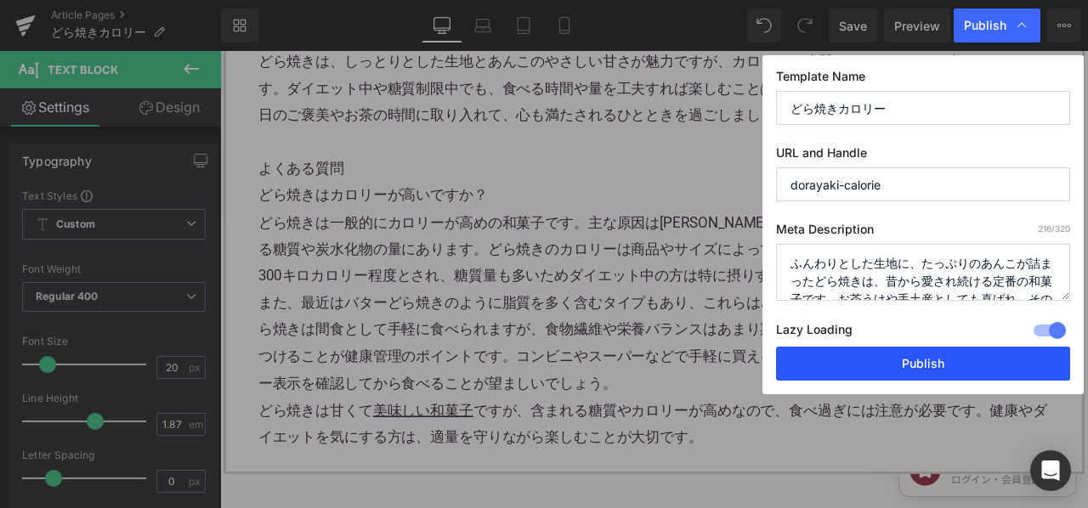
drag, startPoint x: 823, startPoint y: 354, endPoint x: 708, endPoint y: 348, distance: 115.7
click at [823, 354] on button "Publish" at bounding box center [923, 364] width 294 height 34
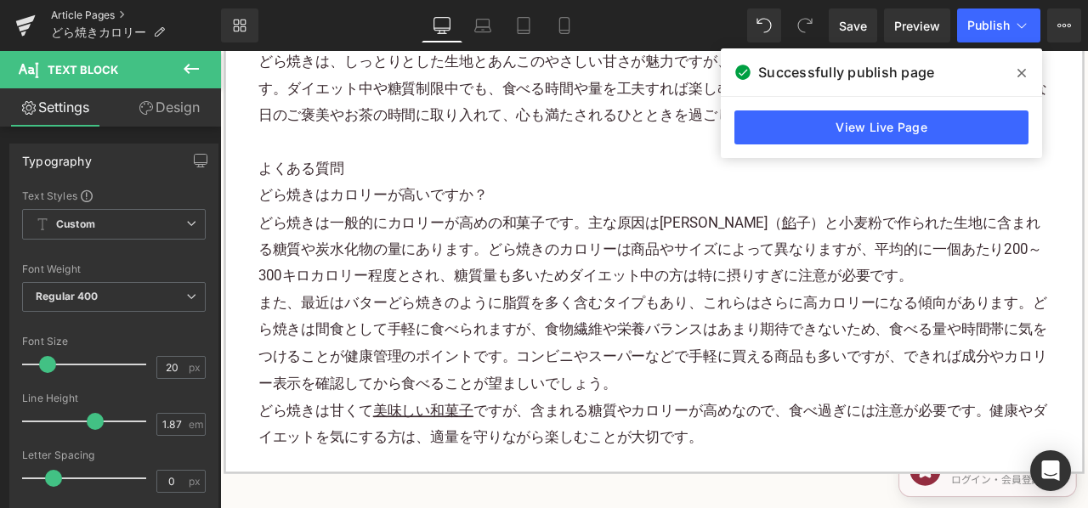
click at [118, 8] on link "Article Pages" at bounding box center [136, 15] width 170 height 14
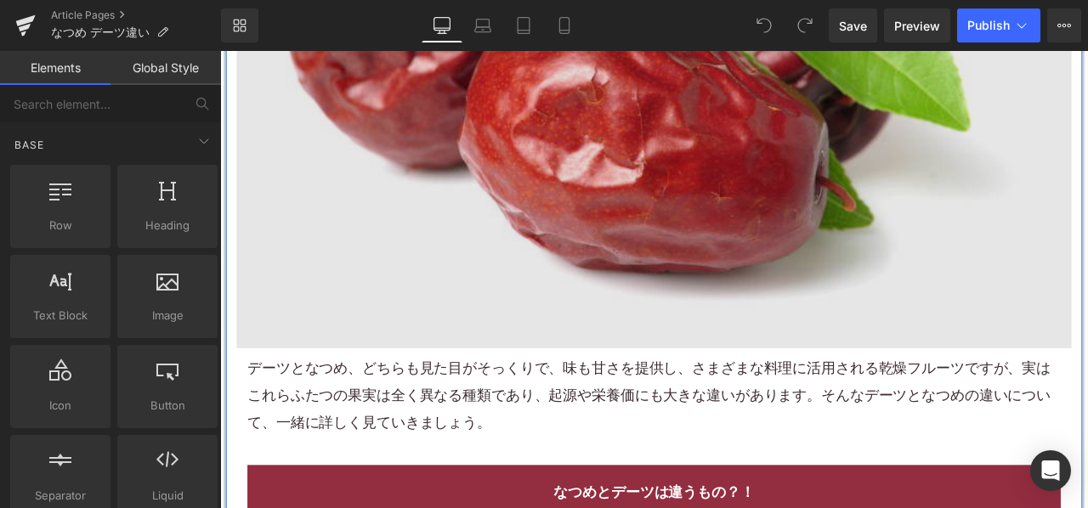
scroll to position [680, 0]
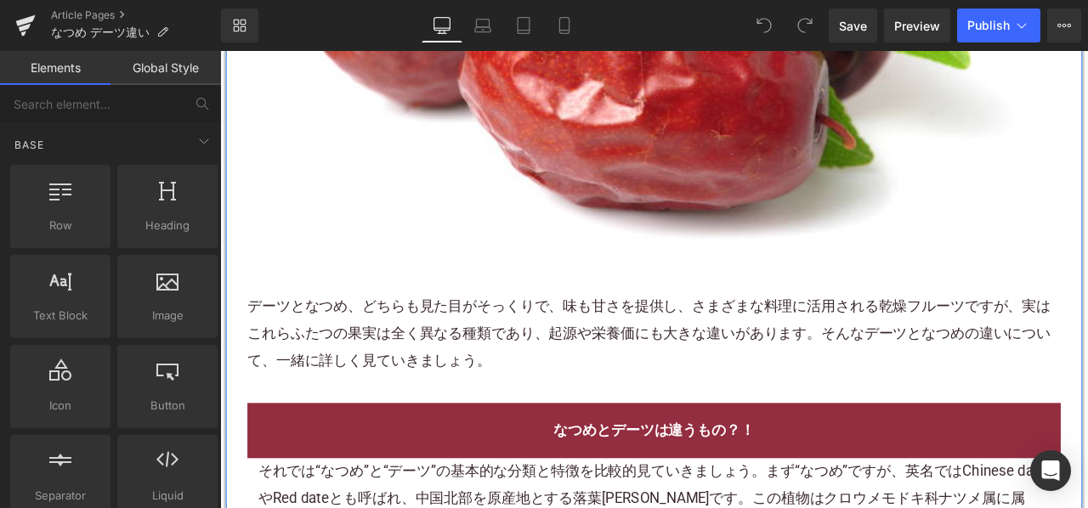
click at [445, 382] on p "デーツとなつめ、どちらも見た目がそっくりで、味も甘さを提供し、さまざまな料理に活用される乾燥フルーツですが、実はこれらふたつの果実は全く異なる種類であり、起源…" at bounding box center [734, 385] width 964 height 95
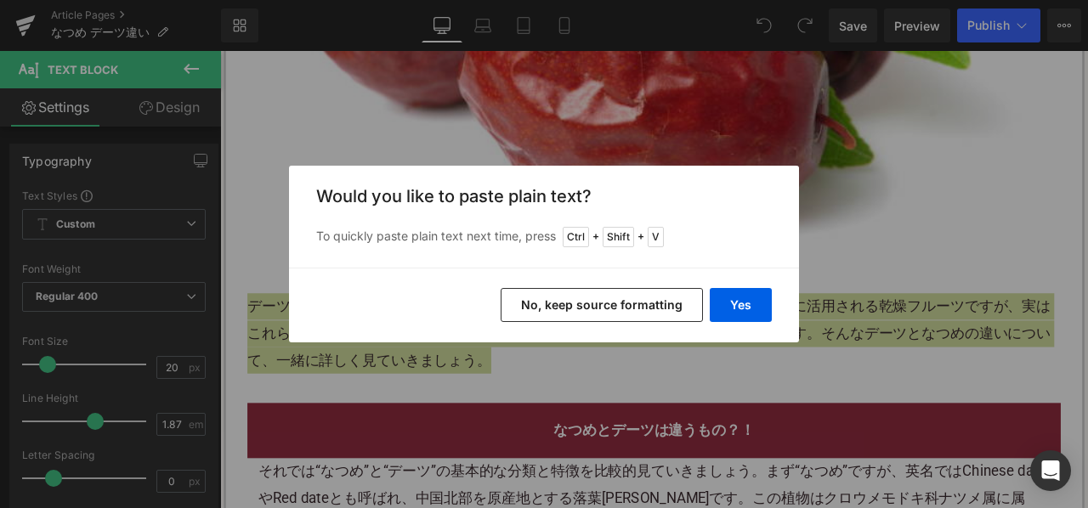
click at [557, 300] on button "No, keep source formatting" at bounding box center [602, 305] width 202 height 34
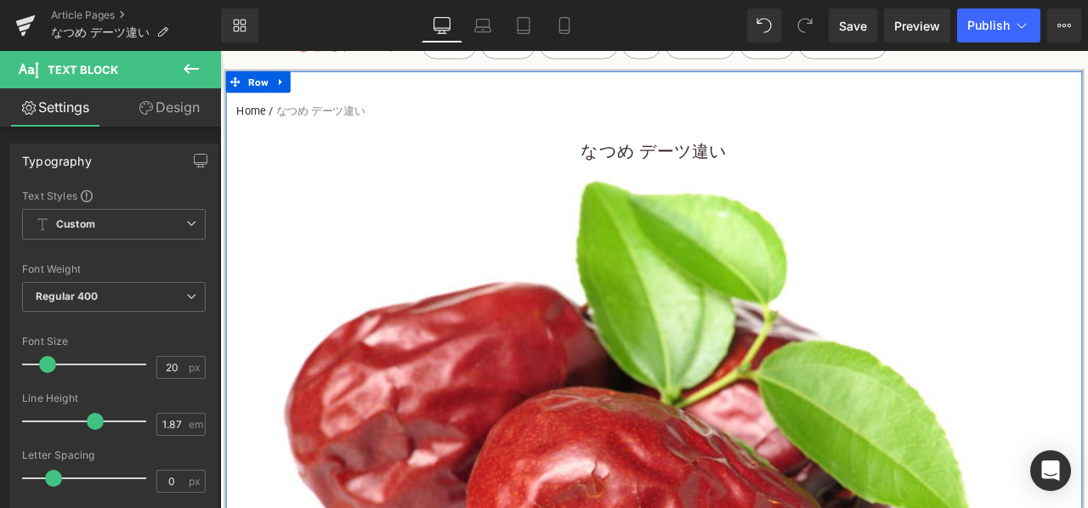
scroll to position [0, 0]
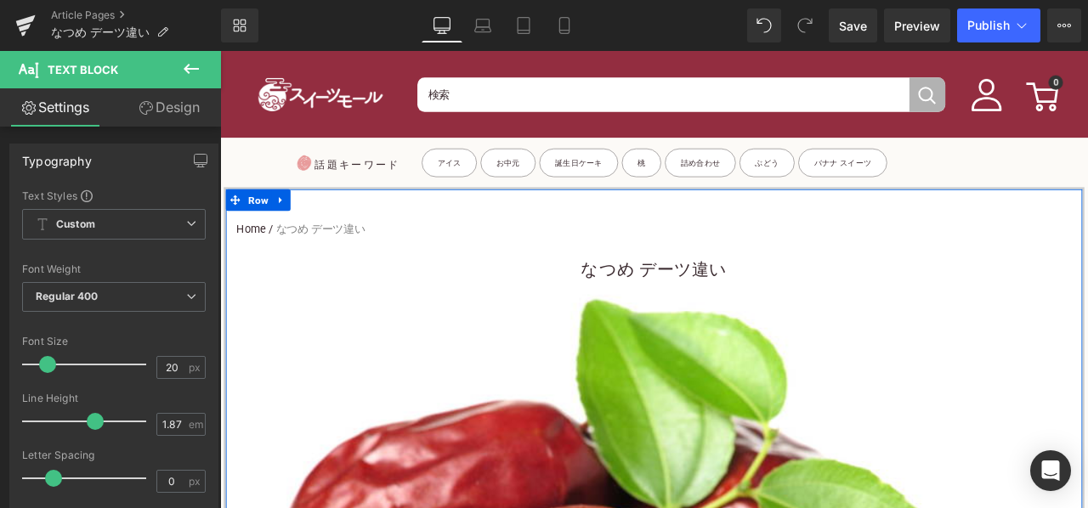
click at [727, 303] on span "Heading" at bounding box center [723, 308] width 45 height 20
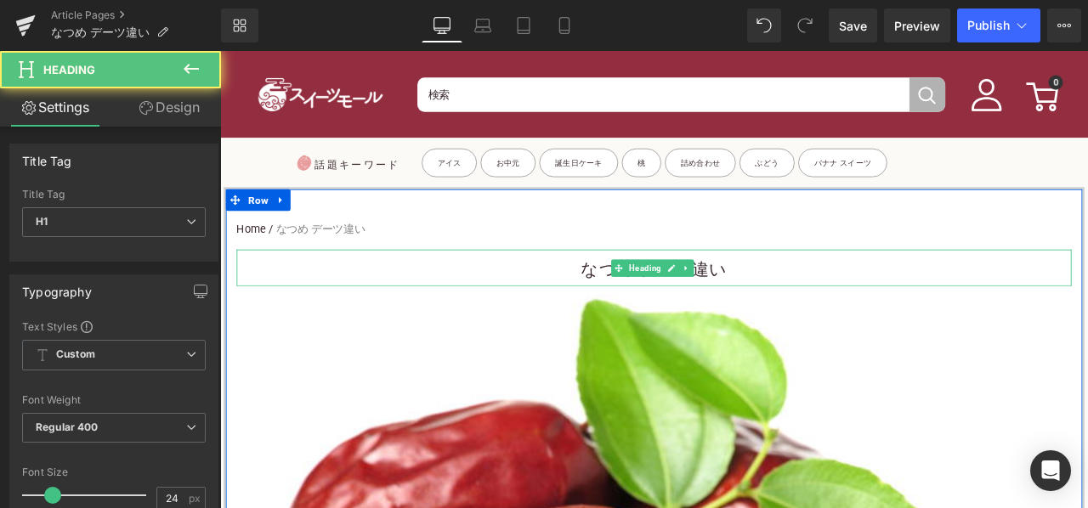
click at [606, 298] on h1 "なつめ デーツ違い" at bounding box center [734, 310] width 989 height 38
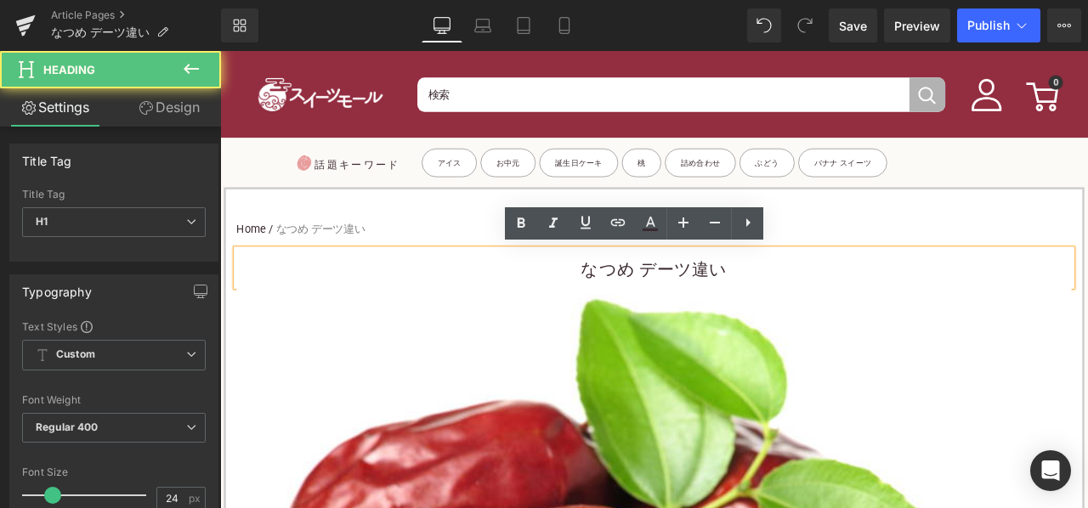
click at [602, 323] on h1 "なつめ デーツ違い" at bounding box center [734, 310] width 989 height 38
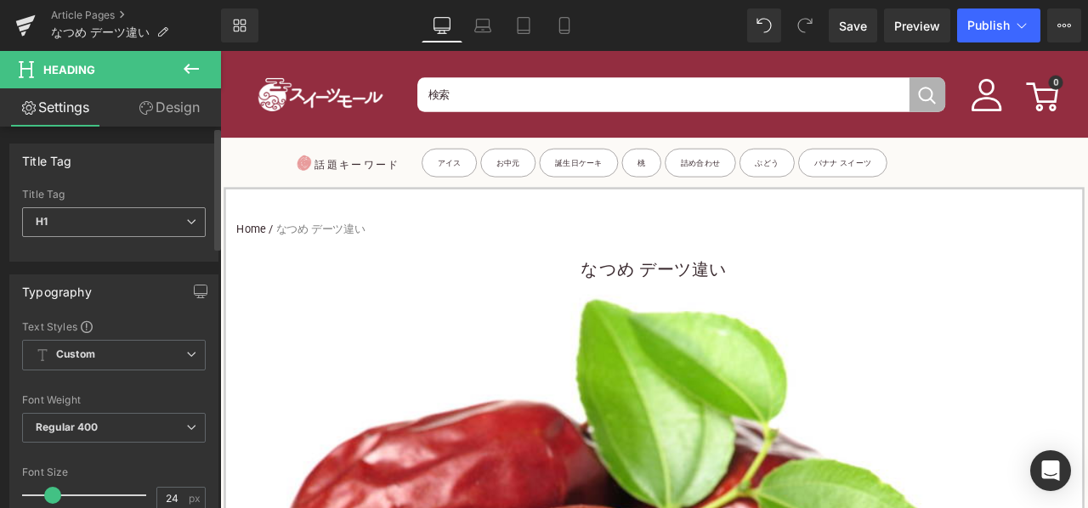
click at [165, 228] on span "H1" at bounding box center [114, 222] width 184 height 30
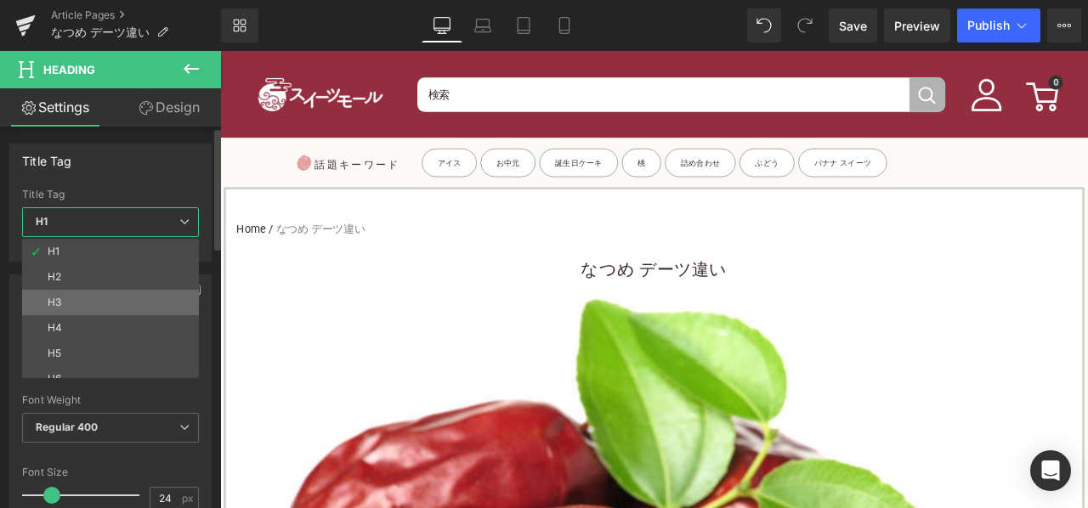
click at [104, 297] on li "H3" at bounding box center [114, 302] width 184 height 25
type input "15"
type input "100"
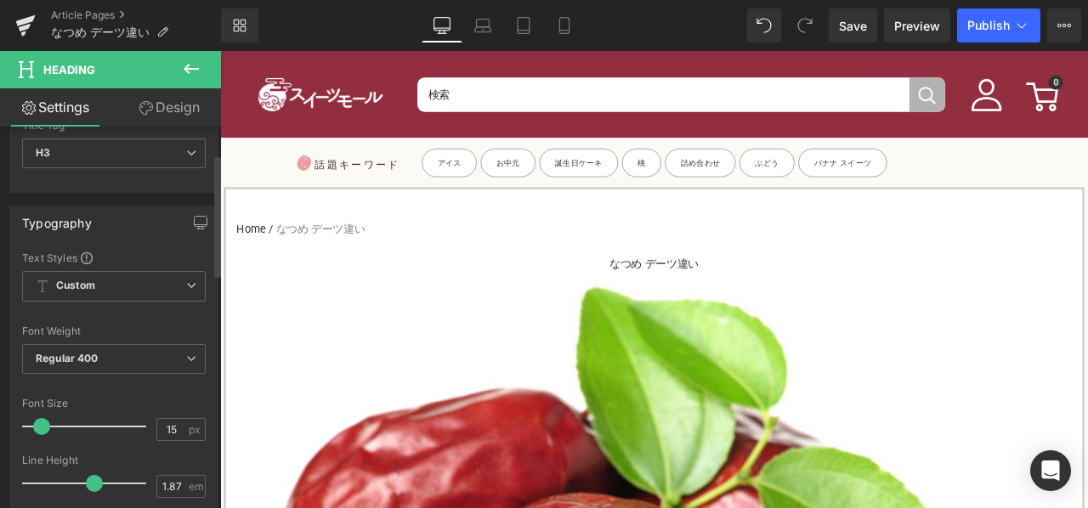
scroll to position [85, 0]
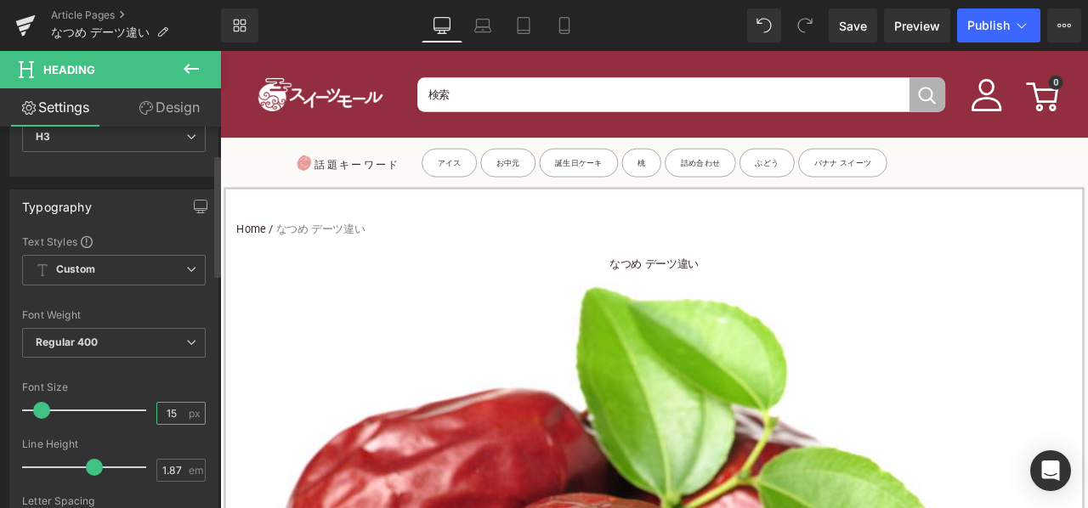
drag, startPoint x: 172, startPoint y: 415, endPoint x: 158, endPoint y: 408, distance: 15.2
click at [161, 412] on input "15" at bounding box center [172, 413] width 30 height 21
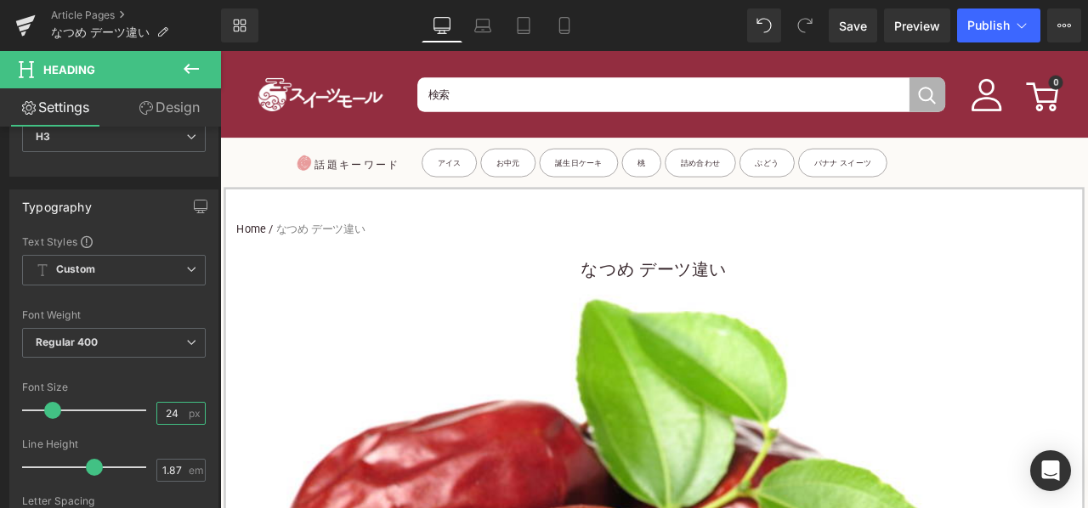
type input "24"
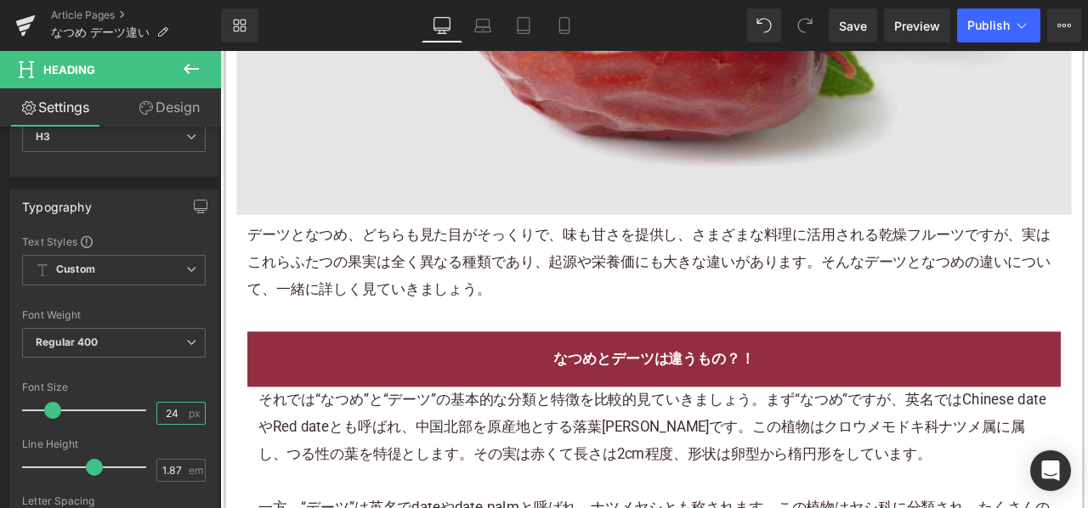
scroll to position [935, 0]
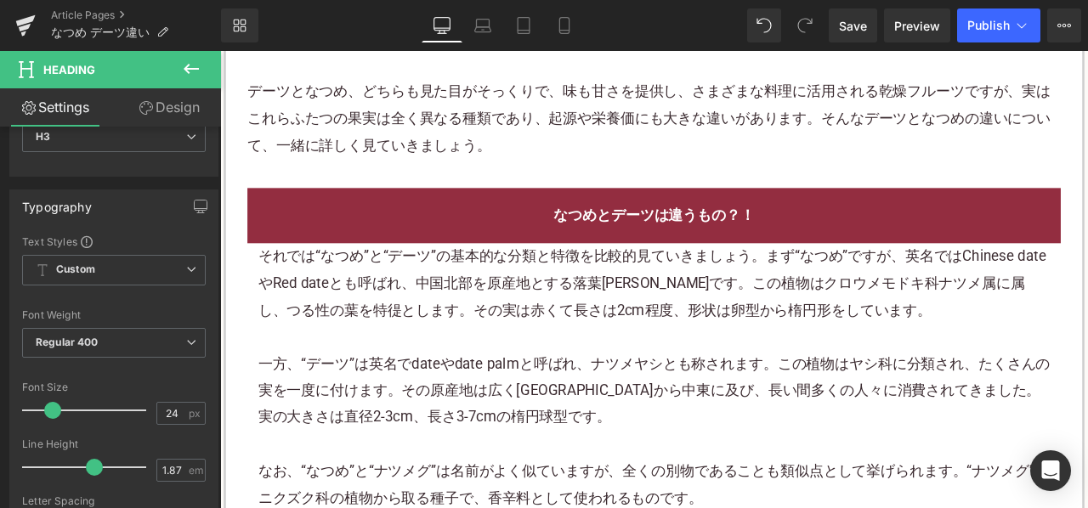
click at [469, 349] on div "それでは“なつめ”と“デーツ”の基本的な分類と特徴を比較的見ていきましょう。まず“なつめ”ですが、英名ではChinese dateやRed dateとも呼ばれ…" at bounding box center [734, 326] width 938 height 95
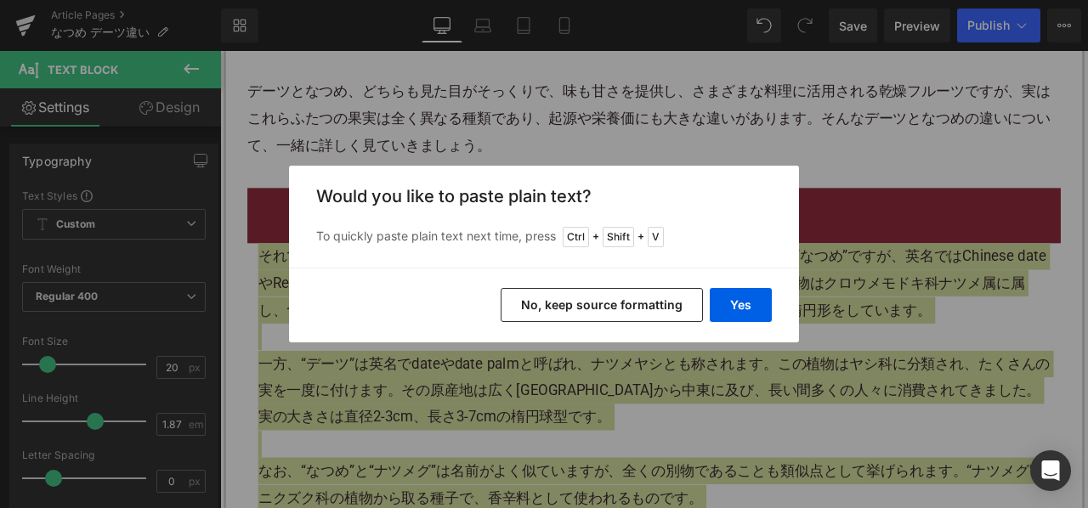
click at [530, 307] on button "No, keep source formatting" at bounding box center [602, 305] width 202 height 34
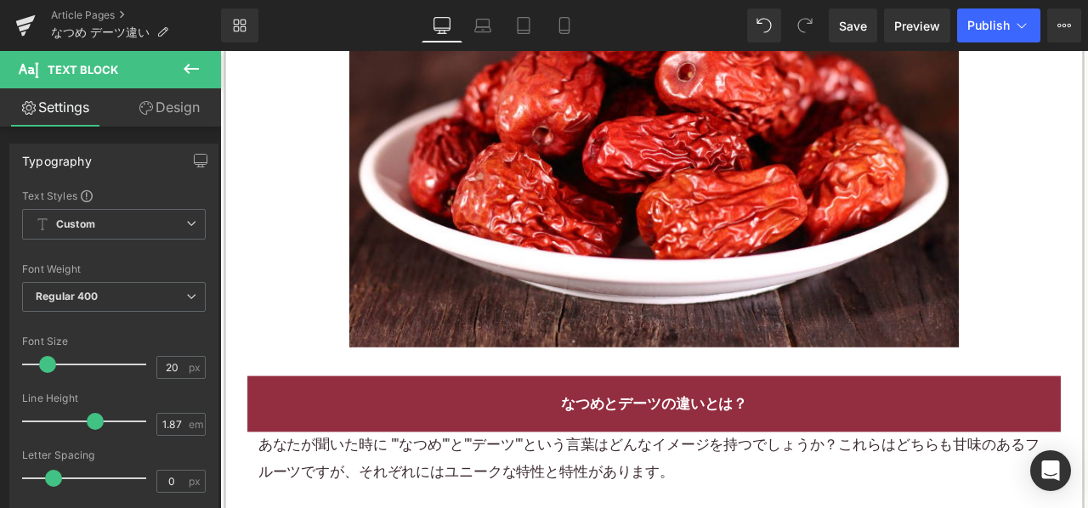
scroll to position [1955, 0]
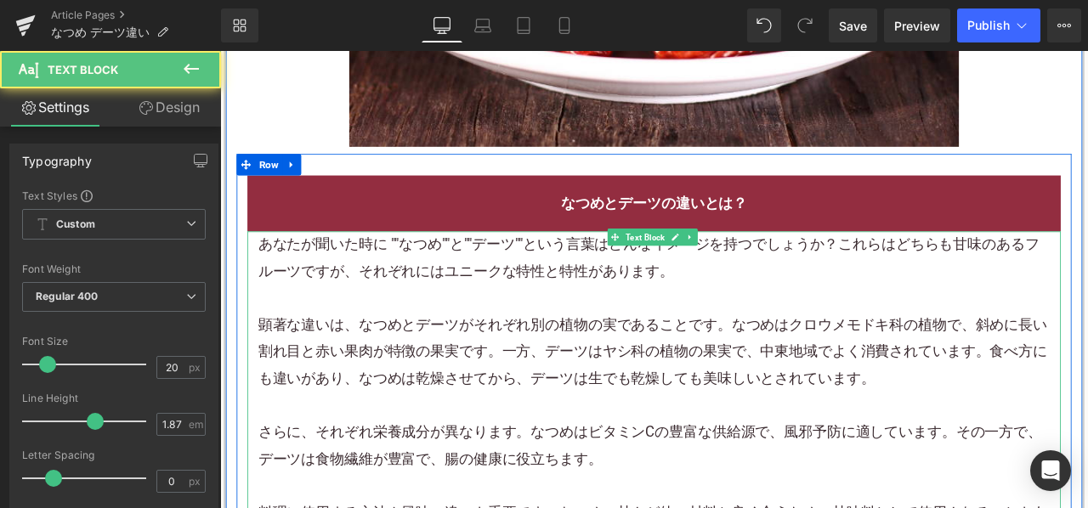
click at [464, 332] on div at bounding box center [734, 343] width 938 height 31
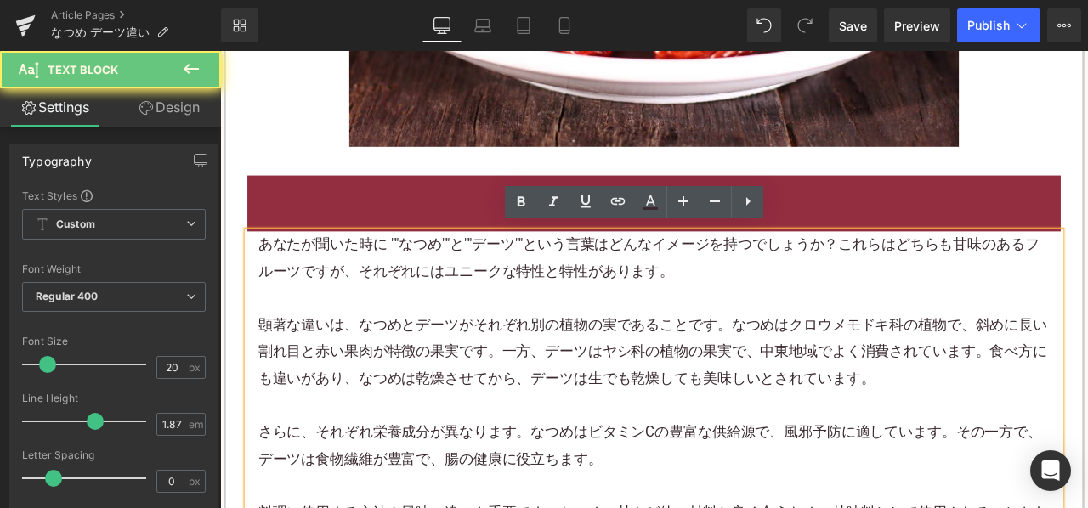
click at [512, 328] on div at bounding box center [734, 343] width 938 height 31
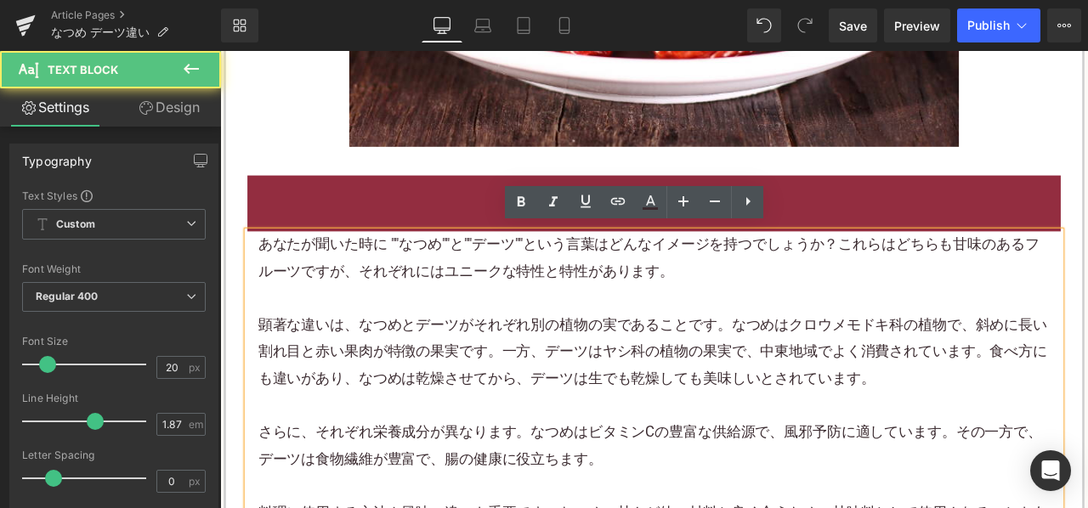
click at [516, 328] on div at bounding box center [734, 343] width 938 height 31
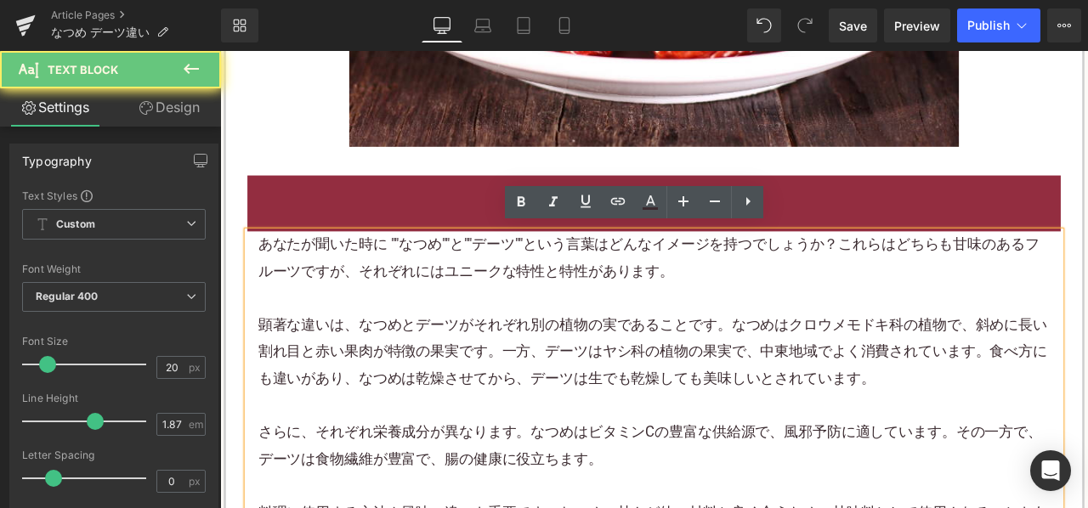
click at [640, 308] on div "あなたが聞いた時に ""なつめ""と""デーツ""という言葉はどんなイメージを持つでしょうか？これらはどちらも甘味のあるフルーツですが、それぞれにはユニークな…" at bounding box center [734, 297] width 938 height 64
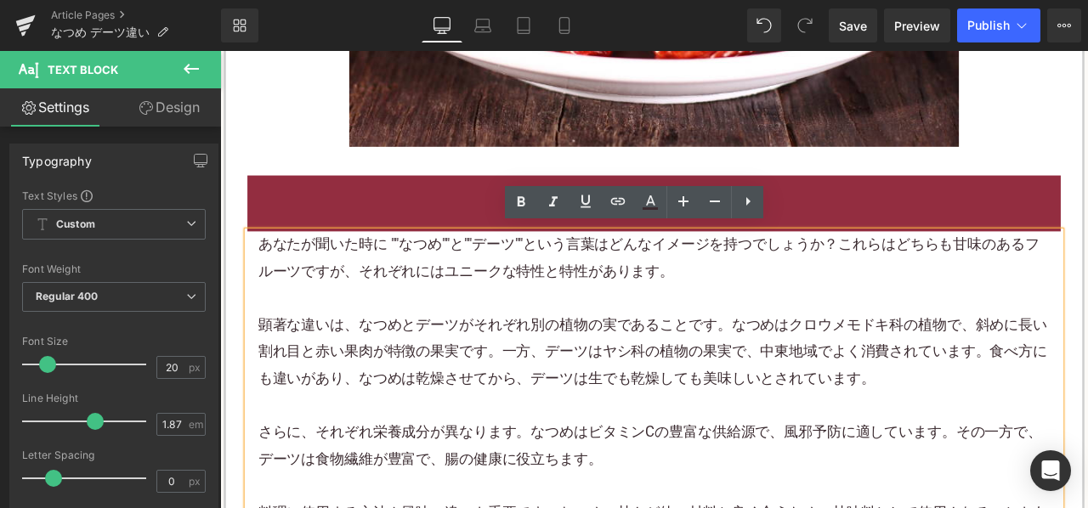
click at [493, 337] on div at bounding box center [734, 343] width 938 height 31
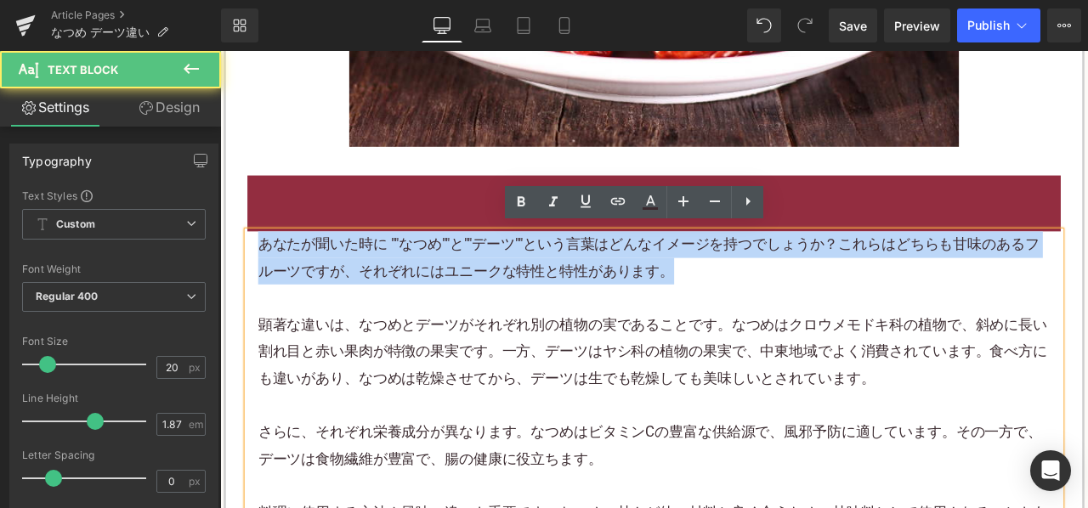
drag, startPoint x: 808, startPoint y: 310, endPoint x: 246, endPoint y: 278, distance: 562.7
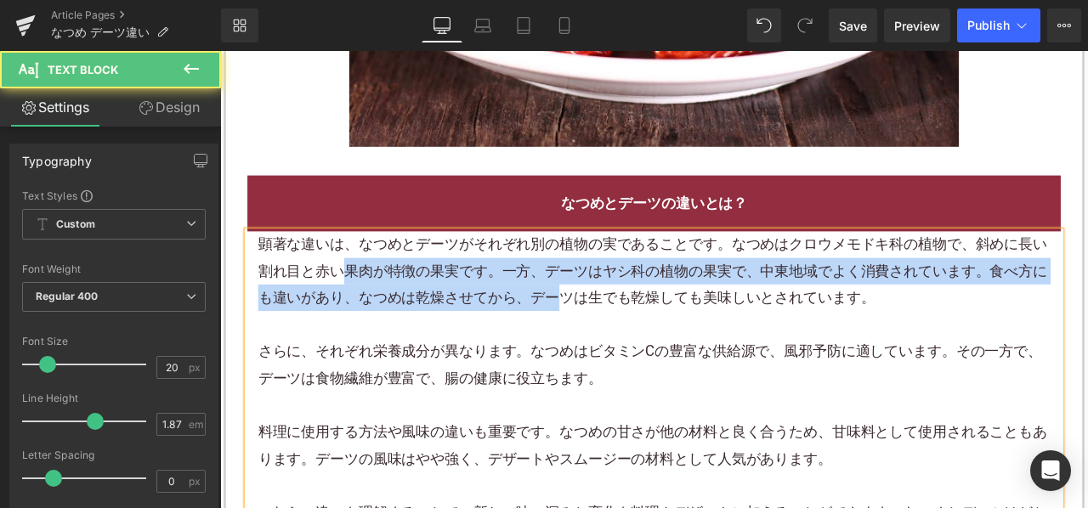
drag, startPoint x: 363, startPoint y: 292, endPoint x: 612, endPoint y: 337, distance: 252.9
click at [612, 337] on div "顕著な違いは、なつめとデーツがそれぞれ別の植物の実であることです。なつめはクロウメモドキ科の植物で、斜めに長い割れ目と赤い果肉が特徴の果実です。一方、デーツは…" at bounding box center [734, 312] width 938 height 95
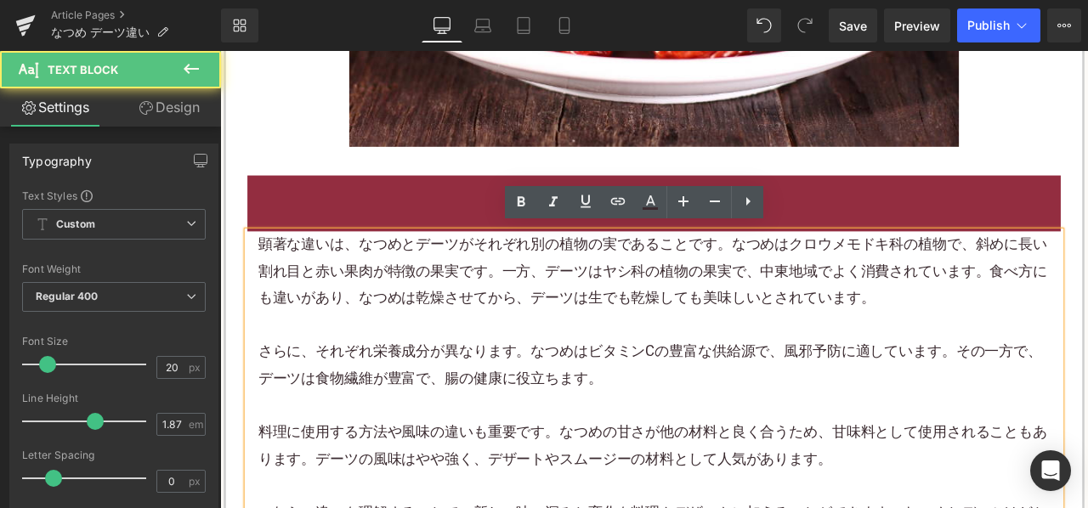
click at [719, 337] on span "顕著な違いは、なつめとデーツがそれぞれ別の植物の実であることです。なつめはクロウメモドキ科の植物で、斜めに長い割れ目と赤い果肉が特徴の果実です。一方、デーツは…" at bounding box center [732, 312] width 935 height 84
click at [481, 343] on span "顕著な違いは、なつめとデーツがそれぞれ別の植物の実であることです。なつめはクロウメモドキ科の植物で、斜めに長い割れ目と赤い果肉が特徴の果実です。一方、デーツは…" at bounding box center [732, 312] width 935 height 84
click at [459, 221] on h2 "なつめとデーツの違いとは？" at bounding box center [734, 231] width 938 height 31
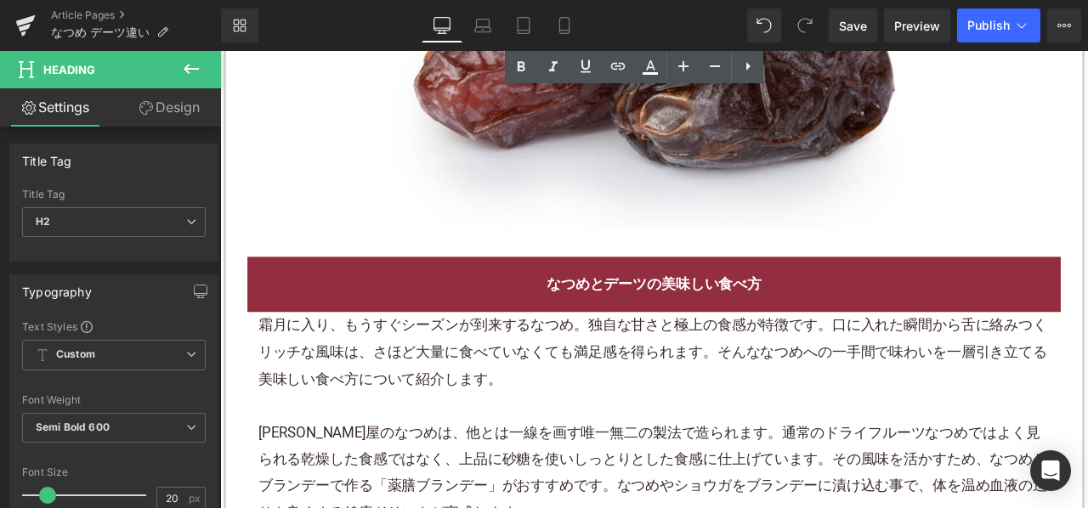
scroll to position [2974, 0]
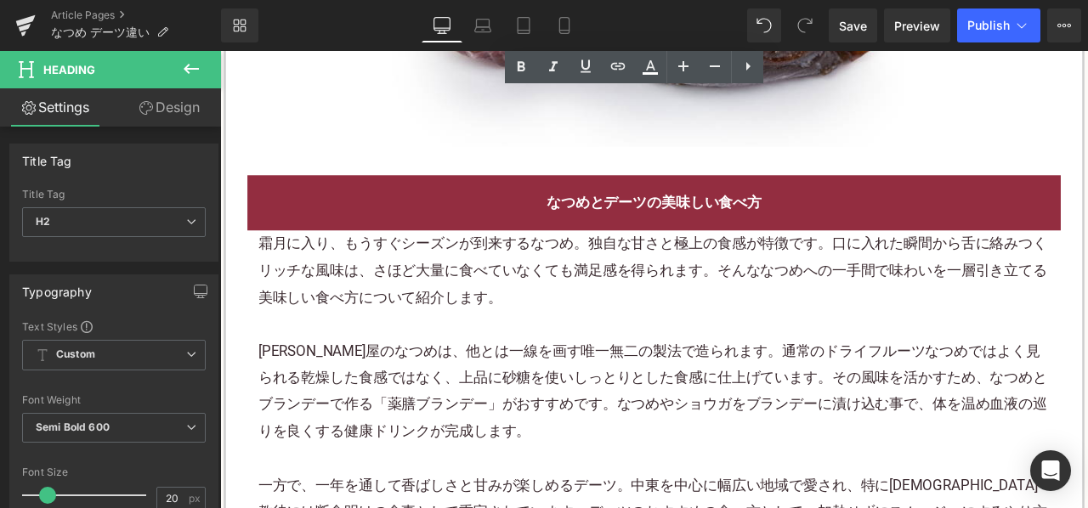
click at [480, 305] on span "霜月に入り、もうすぐシーズンが到来するなつめ。独自な甘さと極上の食感が特徴です。口に入れた瞬間から舌に絡みつくリッチな風味は、さほど大量に食べていなくても満足…" at bounding box center [732, 311] width 935 height 84
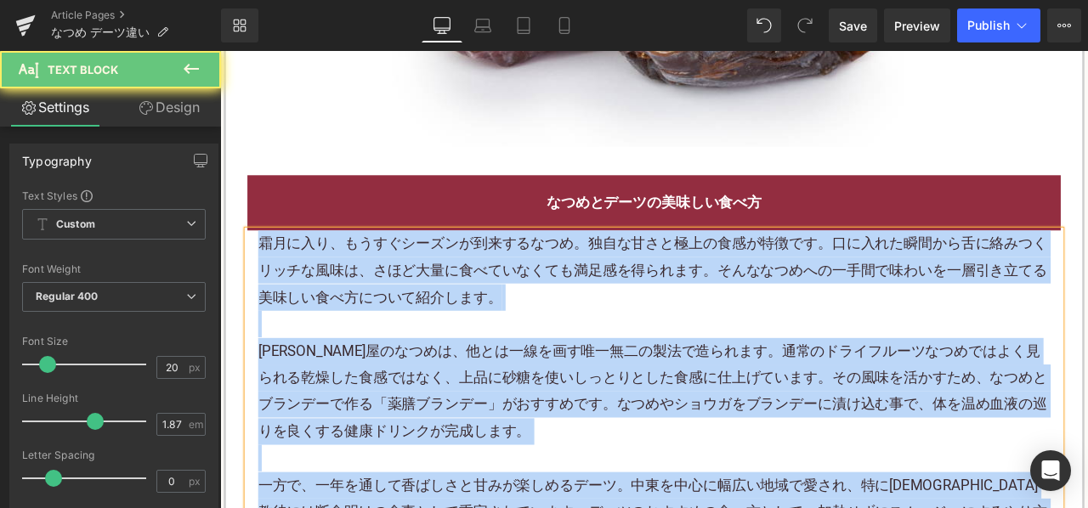
paste div
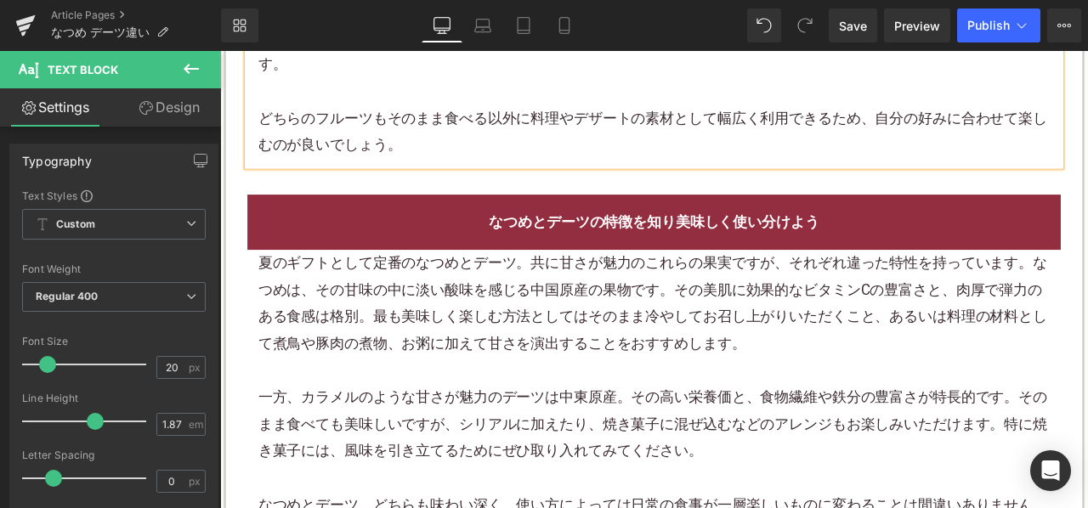
scroll to position [3739, 0]
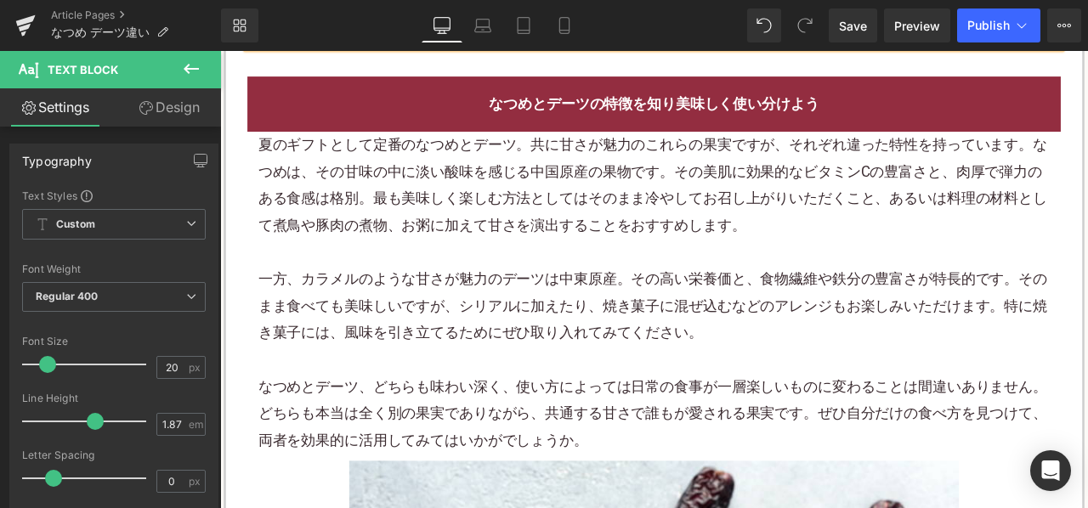
click at [467, 306] on div "一方、カラメルのような甘さが魅力のデーツは中東原産。その高い栄養価と、食物繊維や鉄分の豊富さが特長的です。そのまま食べても美味しいですが、シリアルに加えたり、…" at bounding box center [734, 353] width 938 height 95
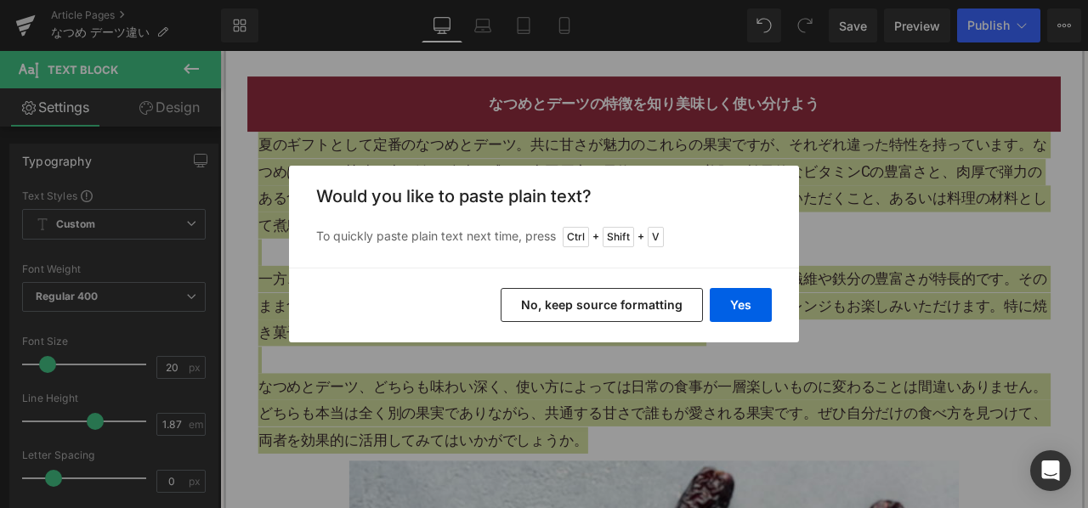
click at [559, 307] on button "No, keep source formatting" at bounding box center [602, 305] width 202 height 34
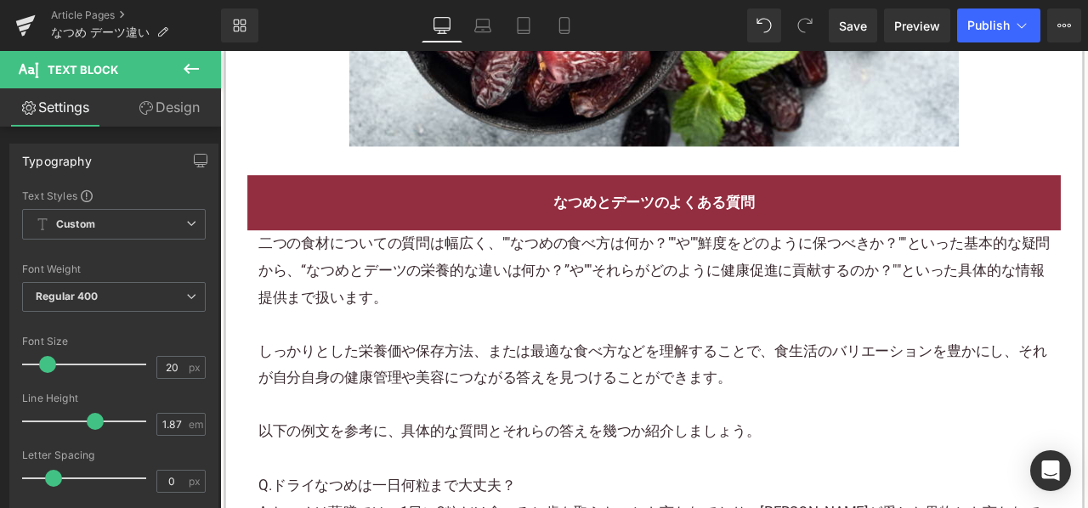
scroll to position [4674, 0]
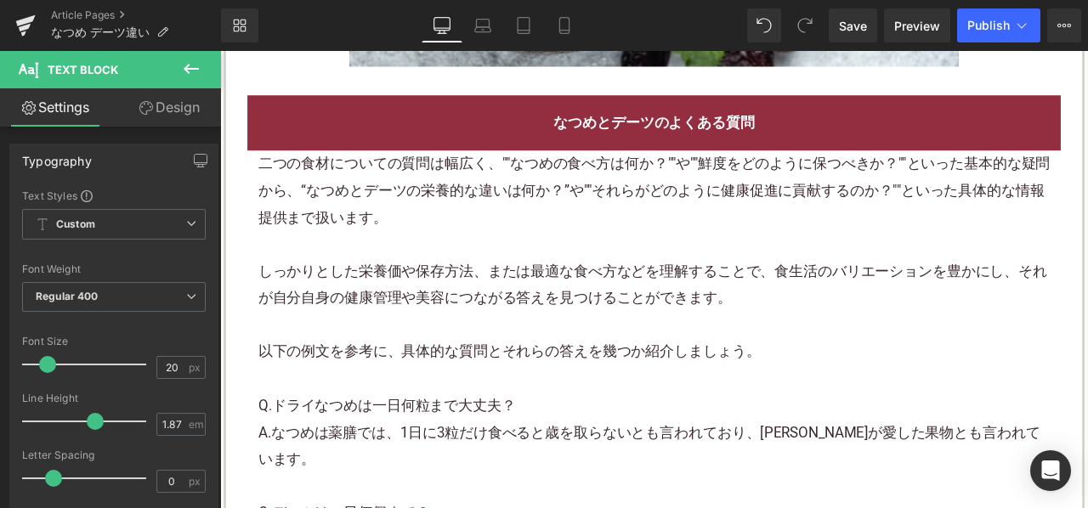
click at [426, 314] on div "しっかりとした栄養価や保存方法、または最適な食べ方などを理解することで、食生活のバリエーションを豊かにし、それが自分自身の健康管理や美容につながる答えを見つけ…" at bounding box center [734, 329] width 938 height 64
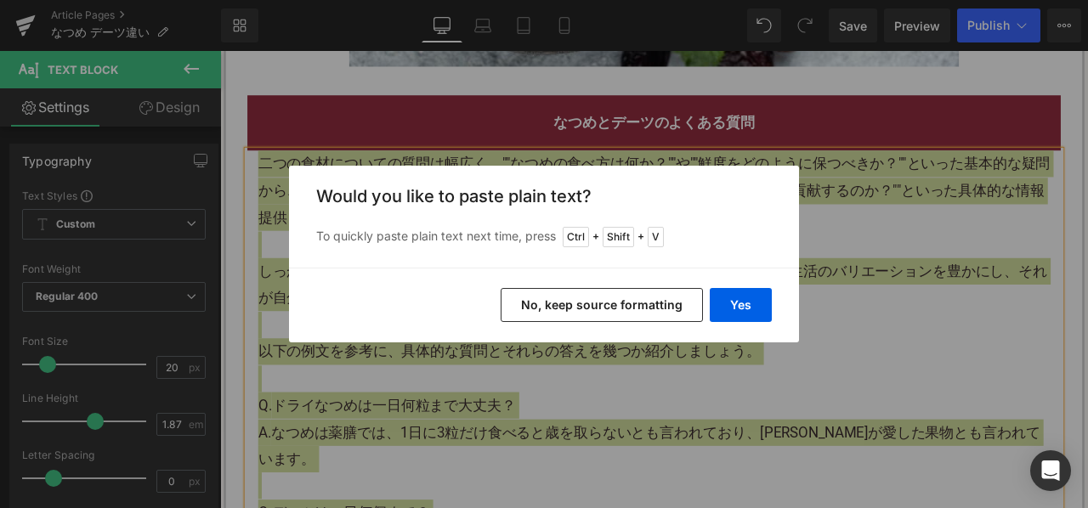
click at [576, 302] on button "No, keep source formatting" at bounding box center [602, 305] width 202 height 34
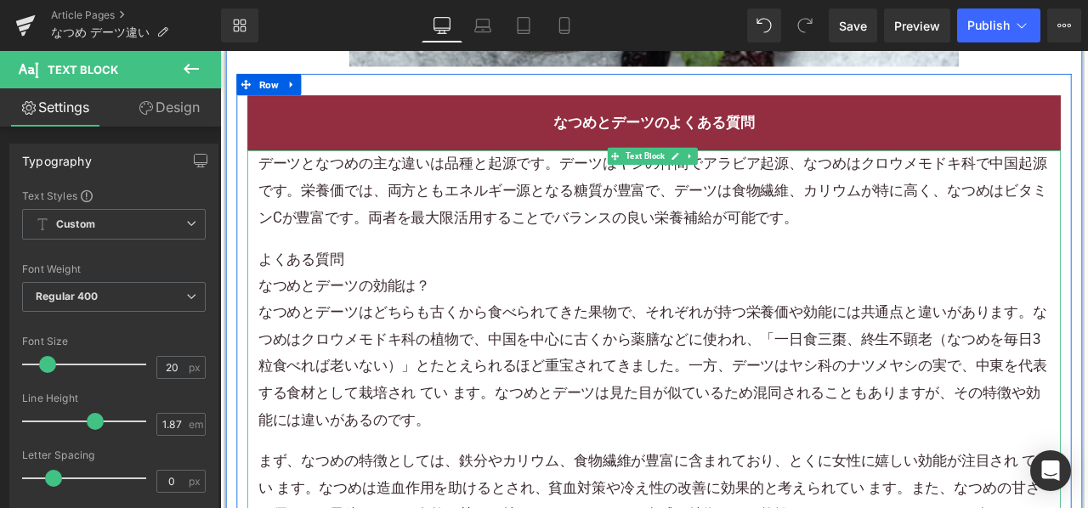
click at [919, 233] on p "デーツとなつめの主な違いは品種と起源です。デーツはヤシの仲間でアラビア起源、なつめはクロウメモドキ科で中国起源です。栄養価では、両方ともエネルギー源となる糖質…" at bounding box center [734, 216] width 938 height 95
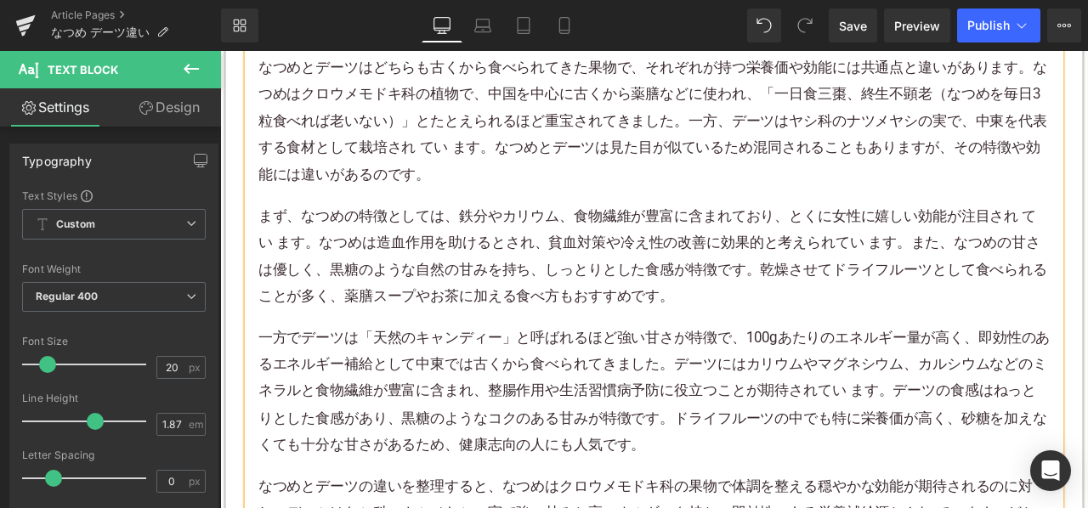
scroll to position [4504, 0]
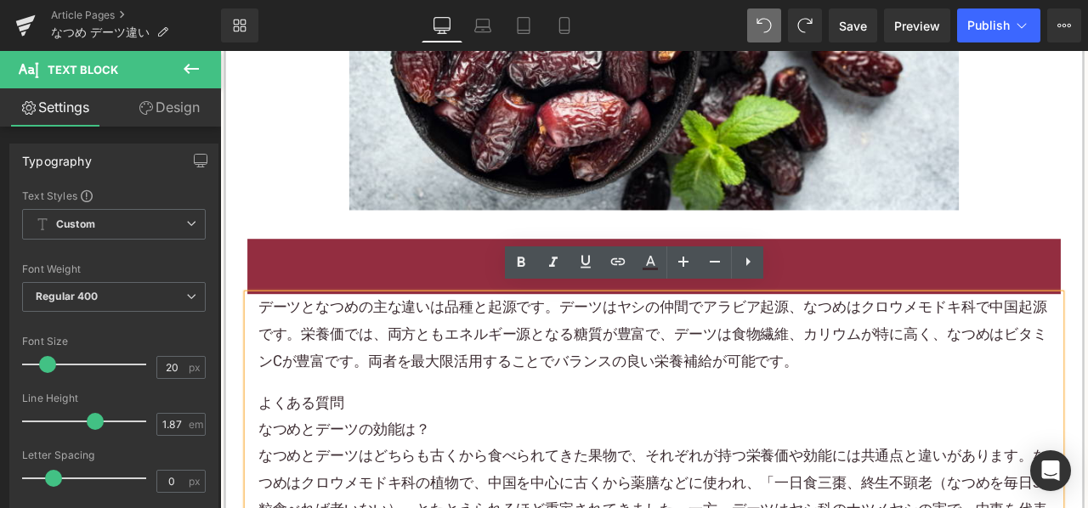
click at [493, 274] on div "なつめとデーツのよくある質問 Heading" at bounding box center [734, 306] width 964 height 65
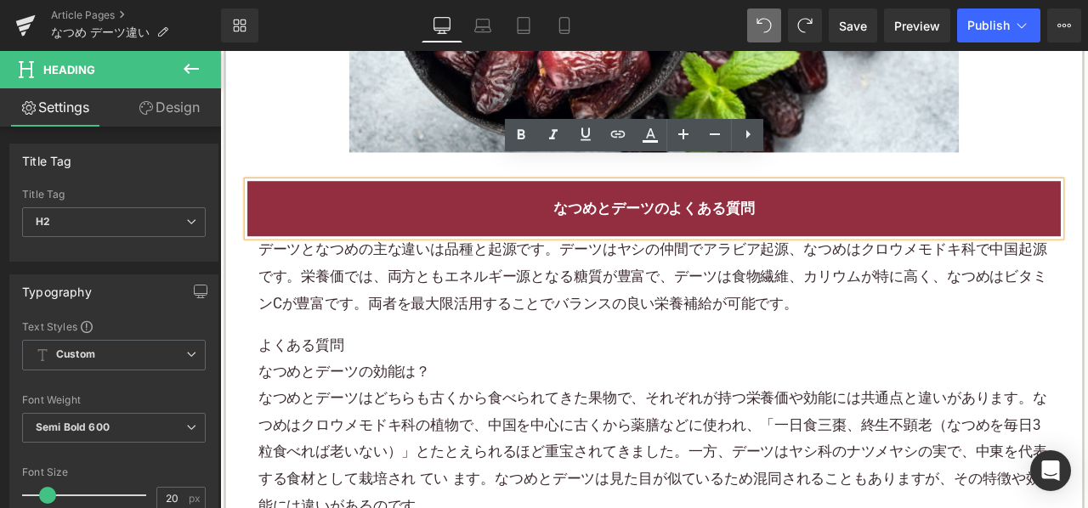
scroll to position [4589, 0]
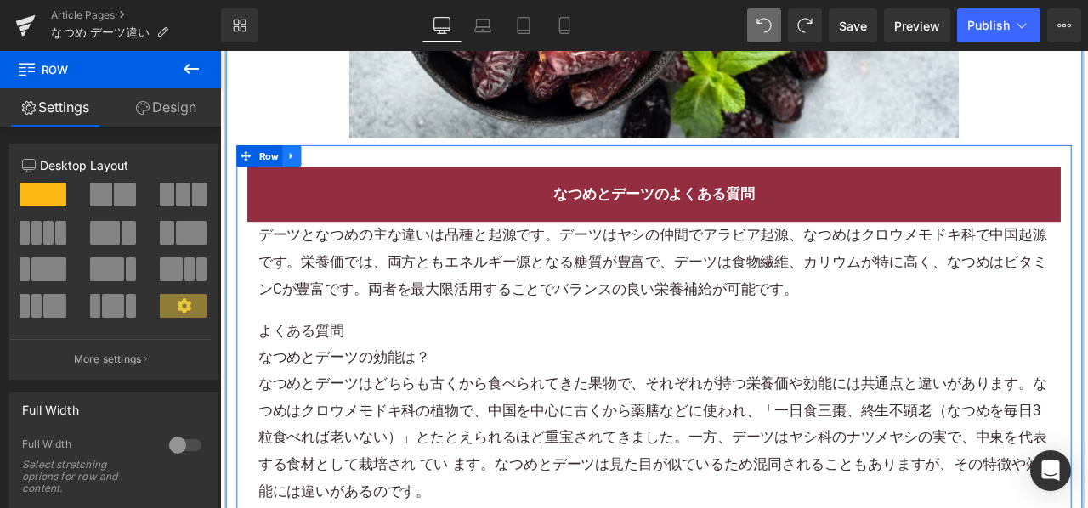
click at [304, 173] on icon at bounding box center [305, 176] width 12 height 13
click at [348, 170] on icon at bounding box center [349, 176] width 12 height 12
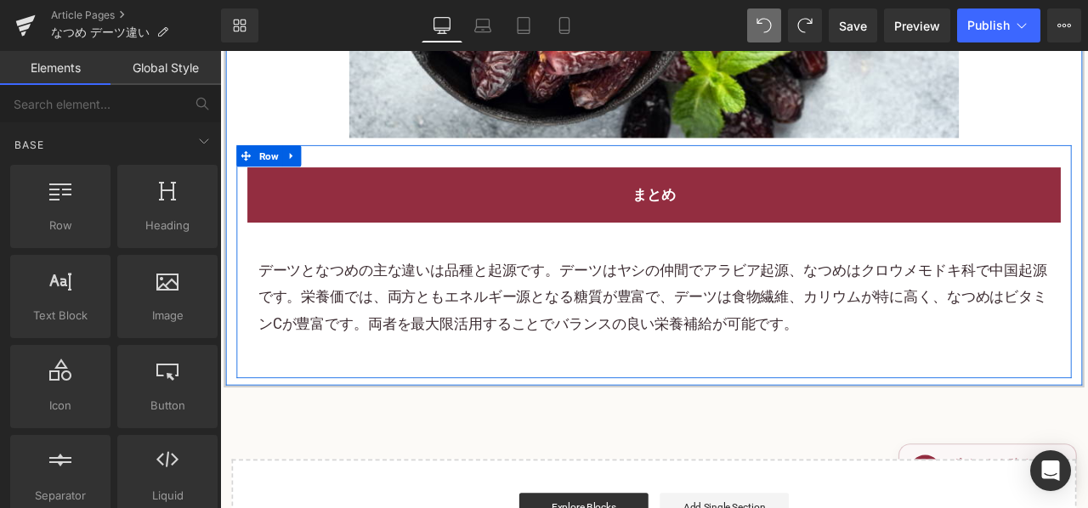
click at [477, 347] on p "デーツとなつめの主な違いは品種と起源です。デーツはヤシの仲間でアラビア起源、なつめはクロウメモドキ科で中国起源です。栄養価では、両方ともエネルギー源となる糖質…" at bounding box center [734, 343] width 938 height 95
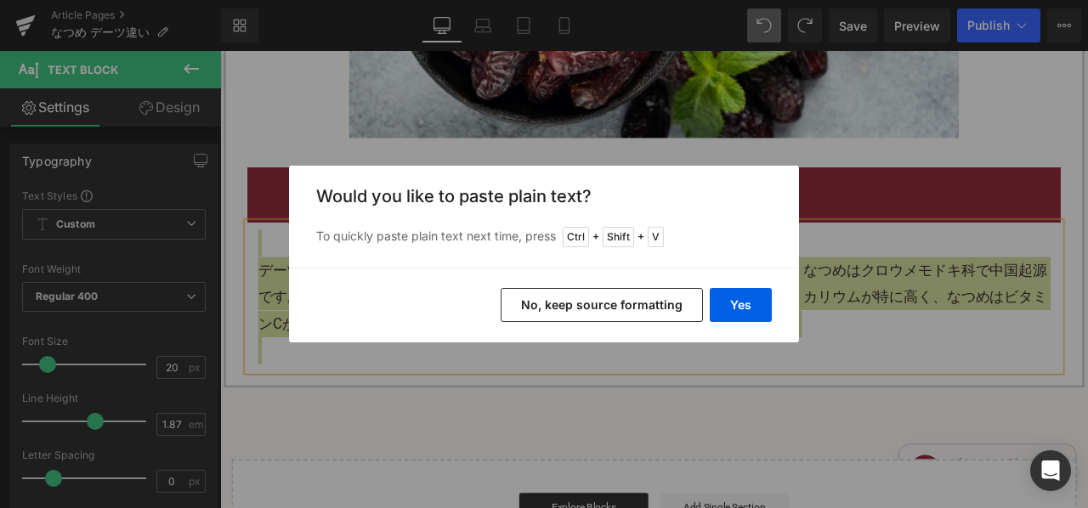
click at [514, 309] on button "No, keep source formatting" at bounding box center [602, 305] width 202 height 34
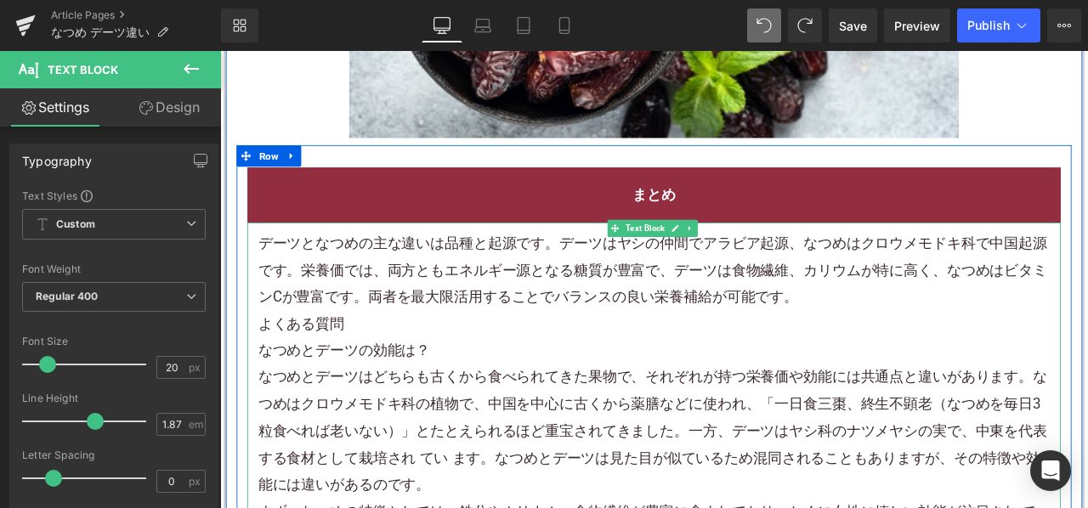
click at [970, 338] on p "デーツとなつめの主な違いは品種と起源です。デーツはヤシの仲間でアラビア起源、なつめはクロウメモドキ科で中国起源です。栄養価では、両方ともエネルギー源となる糖質…" at bounding box center [734, 310] width 938 height 95
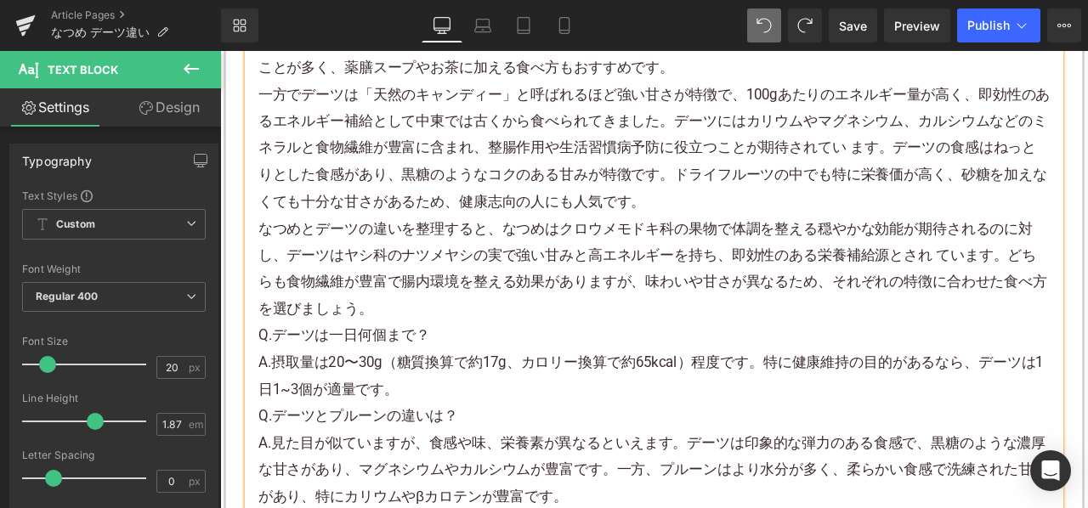
scroll to position [5269, 0]
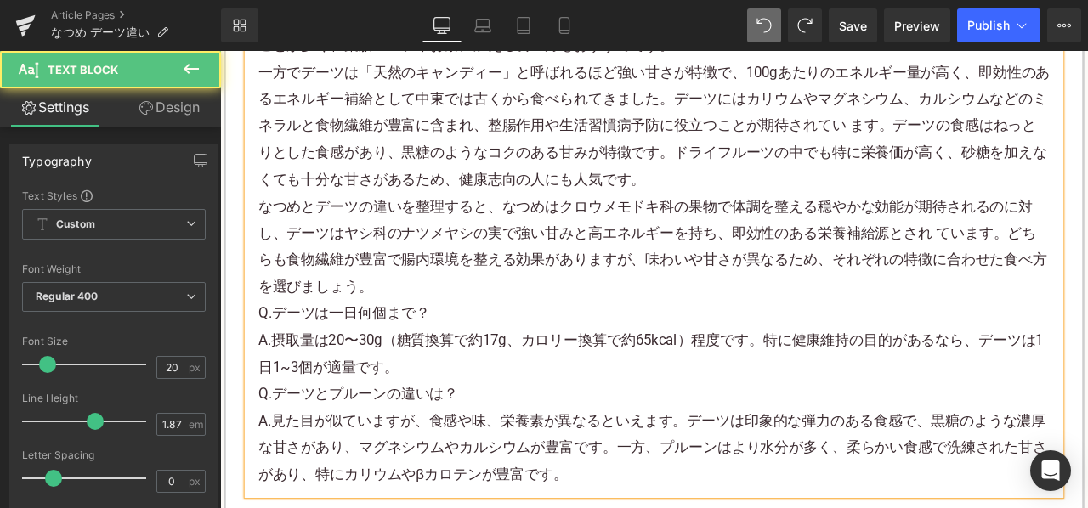
click at [455, 314] on p "なつめとデーツの違いを整理すると、なつめはクロウメモドキ科の果物で体調を整える穏やかな効能が期待されるのに対し、デーツはヤシ科のナツメヤシの実で強い甘みと高エ…" at bounding box center [734, 283] width 938 height 127
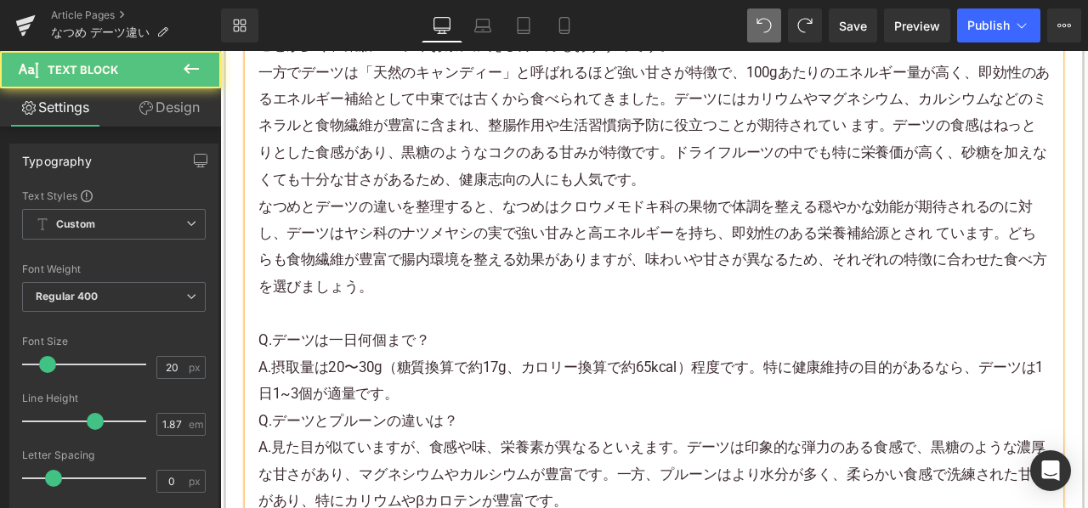
click at [429, 439] on p "A.摂取量は20〜30g（糖質換算で約17g、カロリー換算で約65kcal）程度です。特に健康維持の目的があるなら、デーツは1日1~3個が適量です。" at bounding box center [734, 442] width 938 height 64
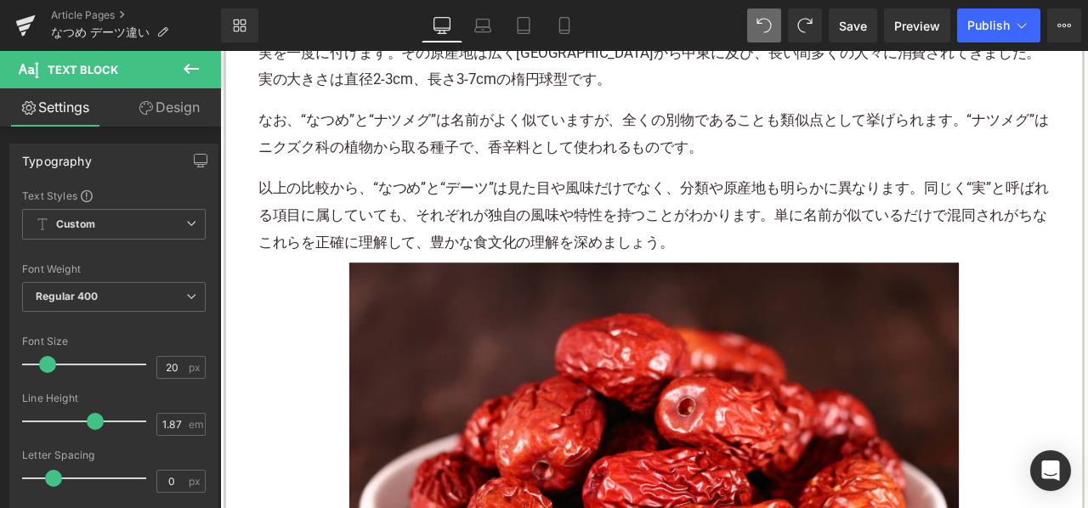
scroll to position [1020, 0]
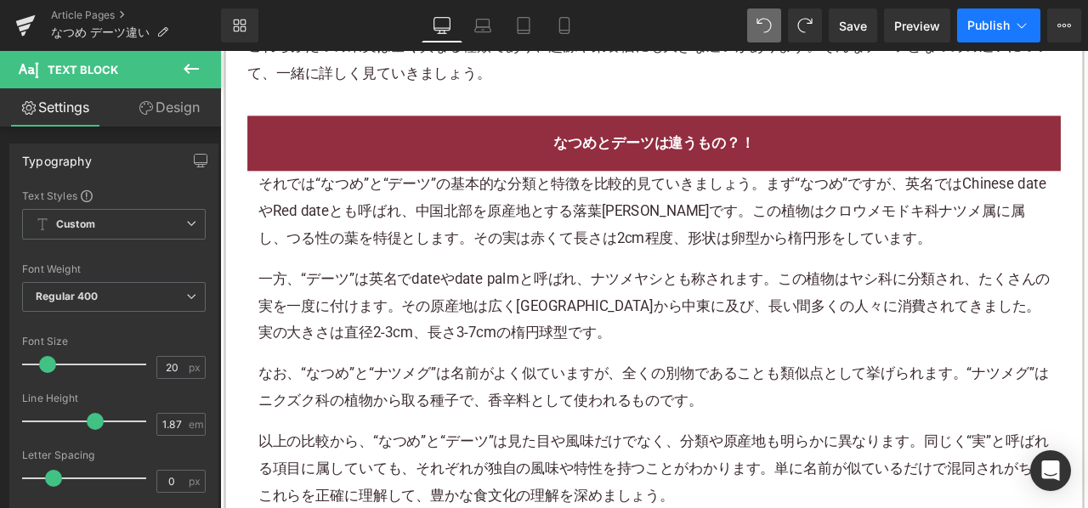
click at [970, 16] on button "Publish" at bounding box center [998, 25] width 83 height 34
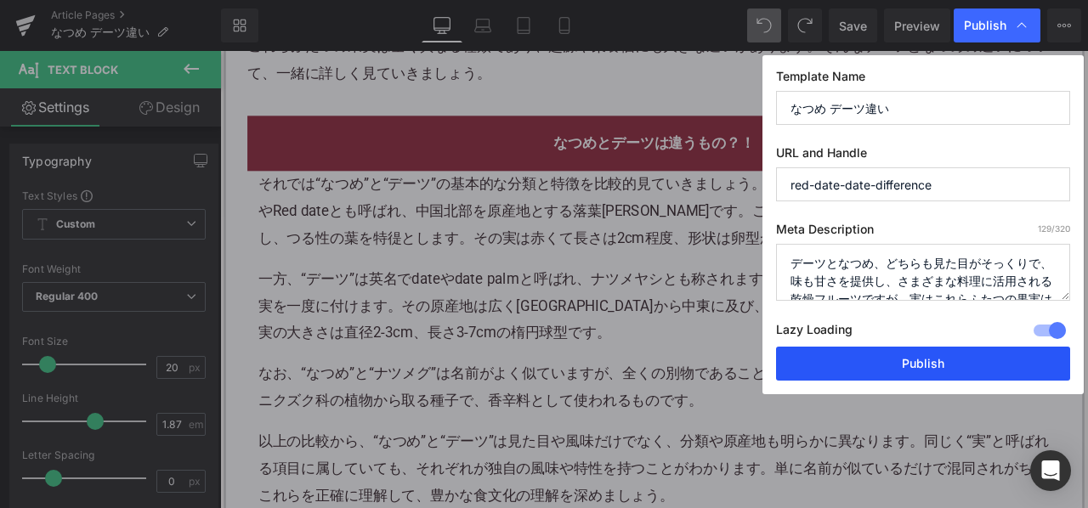
click at [849, 359] on button "Publish" at bounding box center [923, 364] width 294 height 34
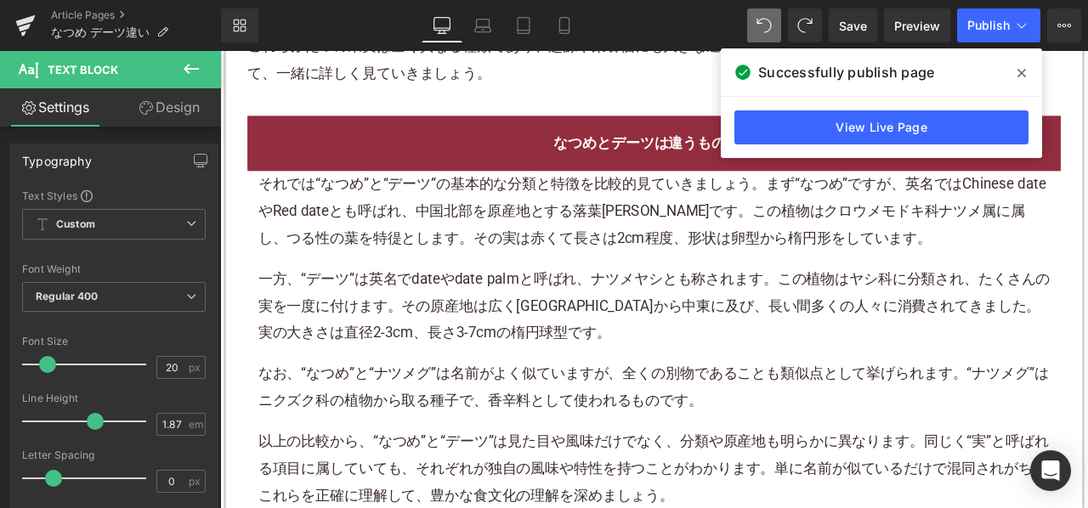
click at [108, 13] on link "Article Pages" at bounding box center [136, 15] width 170 height 14
